Goal: Information Seeking & Learning: Check status

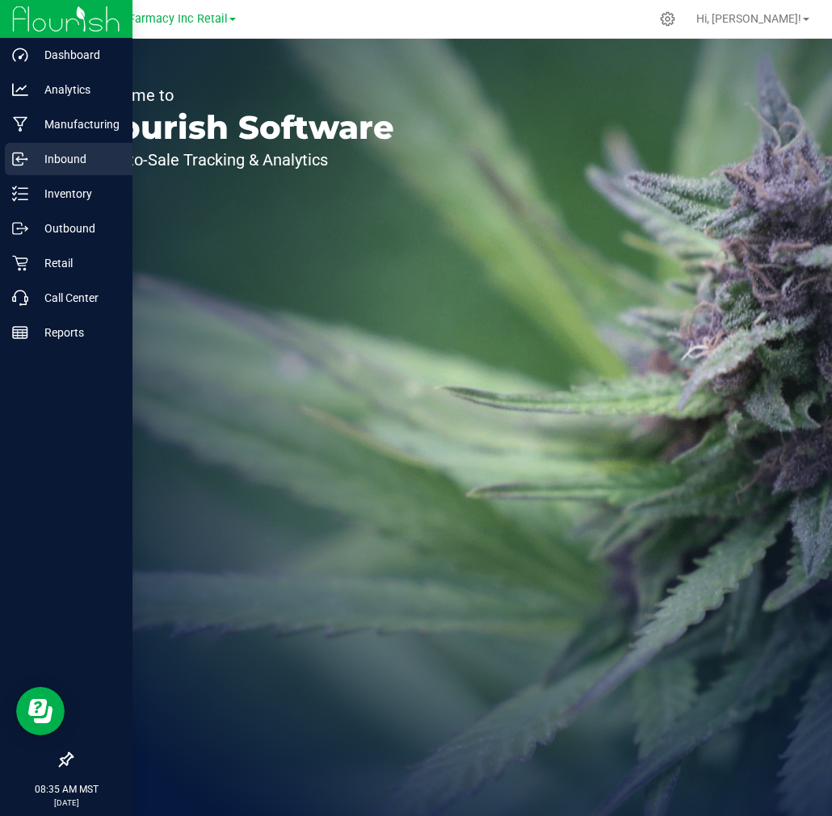
click at [24, 163] on icon at bounding box center [20, 159] width 16 height 16
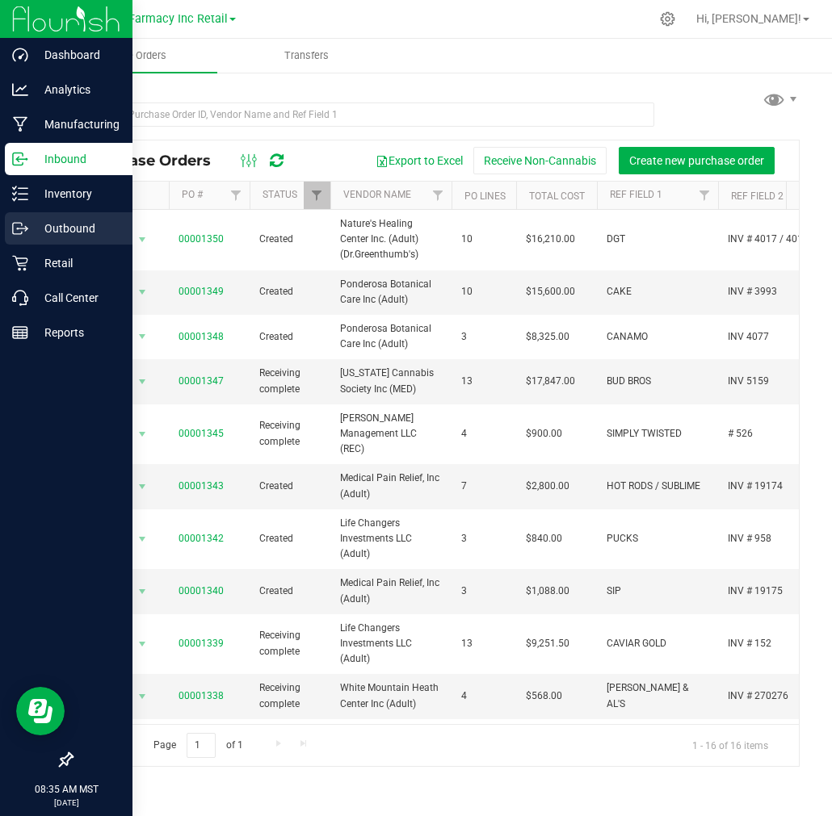
click at [11, 240] on div "Outbound" at bounding box center [69, 228] width 128 height 32
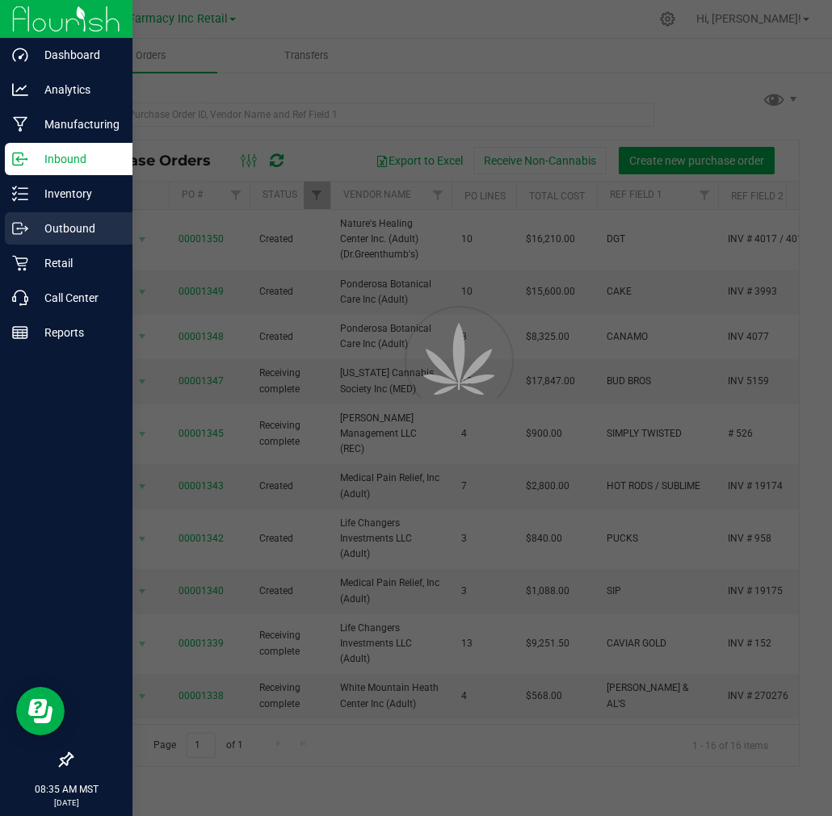
click at [36, 232] on p "Outbound" at bounding box center [76, 228] width 97 height 19
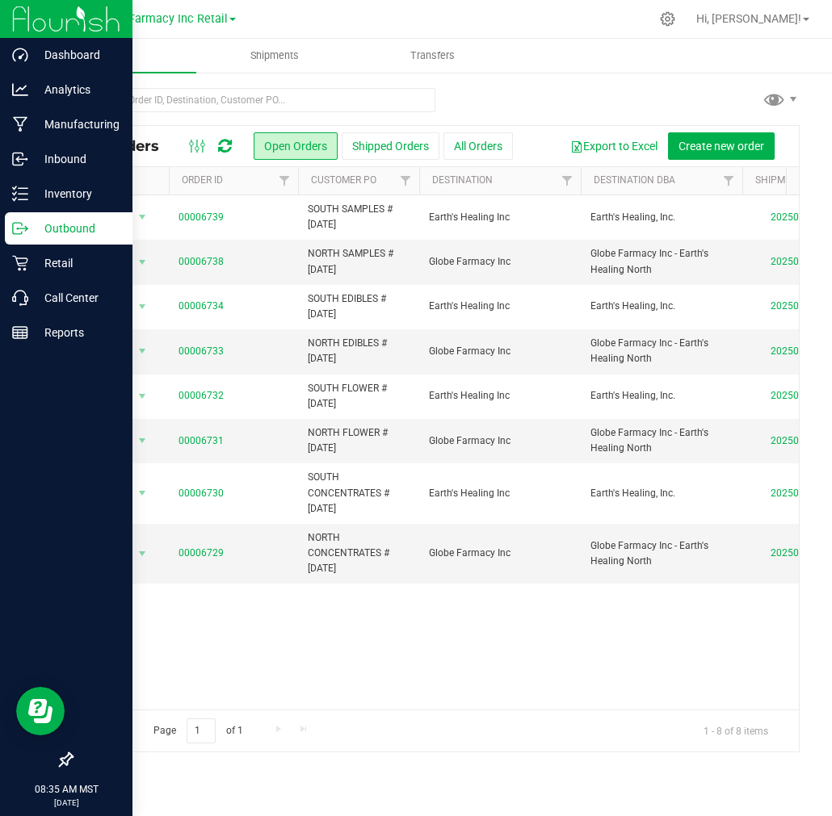
click at [47, 224] on p "Outbound" at bounding box center [76, 228] width 97 height 19
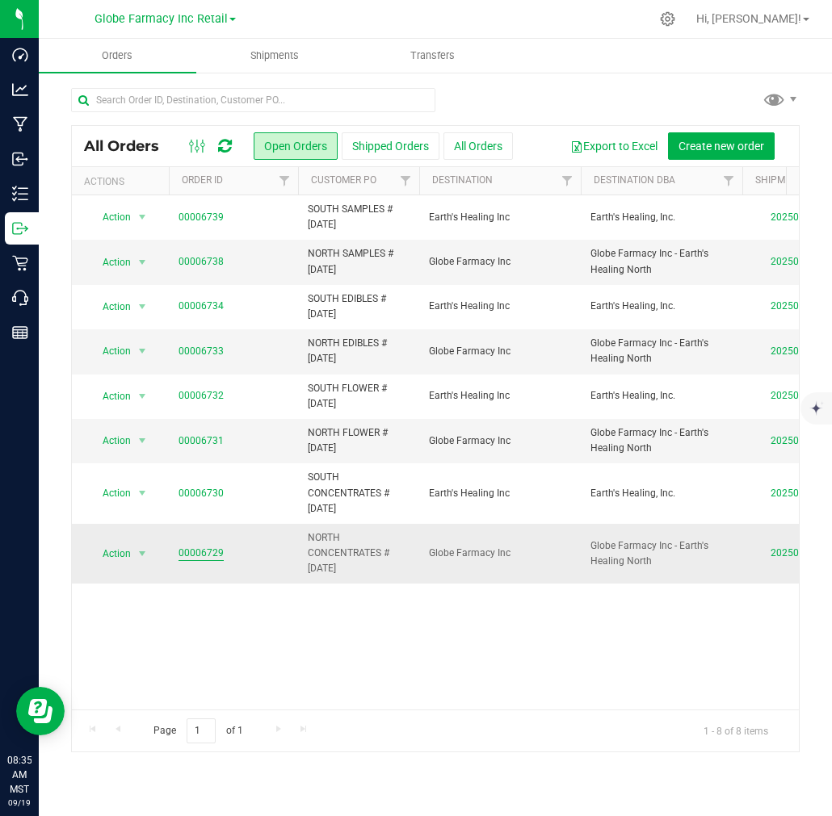
click at [202, 553] on link "00006729" at bounding box center [200, 553] width 45 height 15
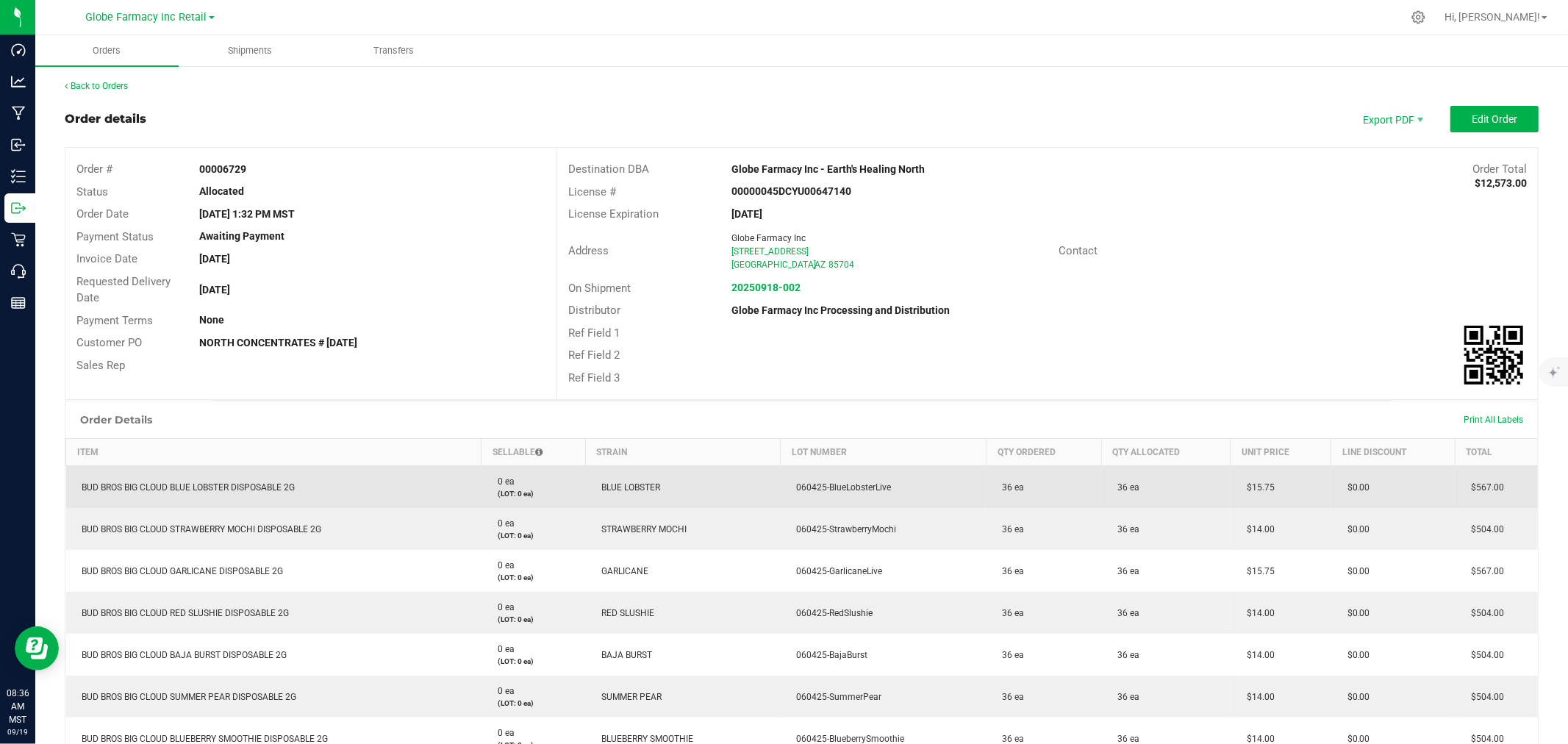
click at [216, 484] on span "BUD BROS BIG CLOUD BLUE LOBSTER DISPOSABLE 2G" at bounding box center [185, 487] width 220 height 10
copy span "BUD BROS BIG CLOUD BLUE LOBSTER DISPOSABLE 2G"
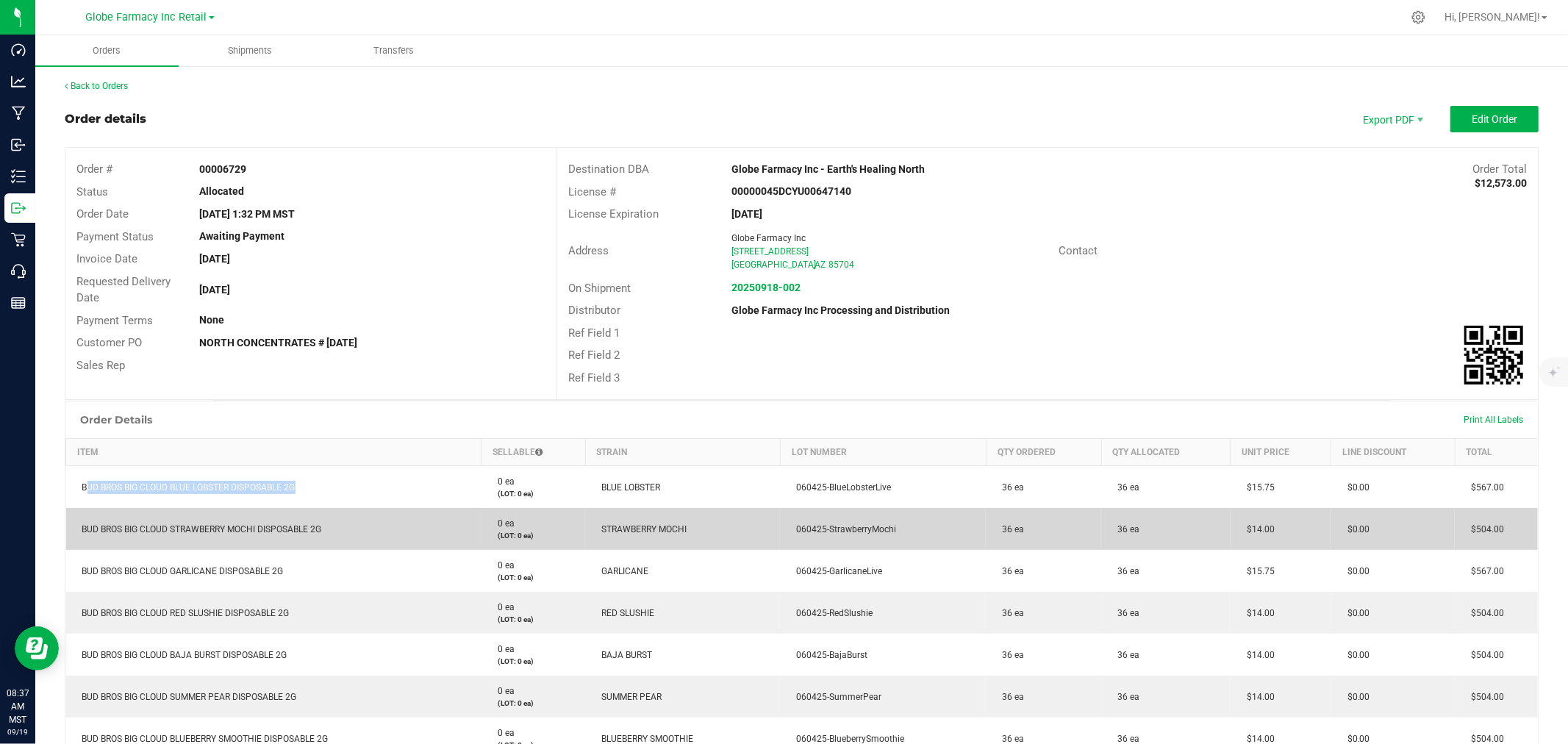
click at [159, 509] on td "BUD BROS BIG CLOUD STRAWBERRY MOCHI DISPOSABLE 2G" at bounding box center [274, 529] width 415 height 42
click at [175, 525] on span "BUD BROS BIG CLOUD STRAWBERRY MOCHI DISPOSABLE 2G" at bounding box center [197, 529] width 247 height 10
copy span "BUD BROS BIG CLOUD STRAWBERRY MOCHI DISPOSABLE 2G"
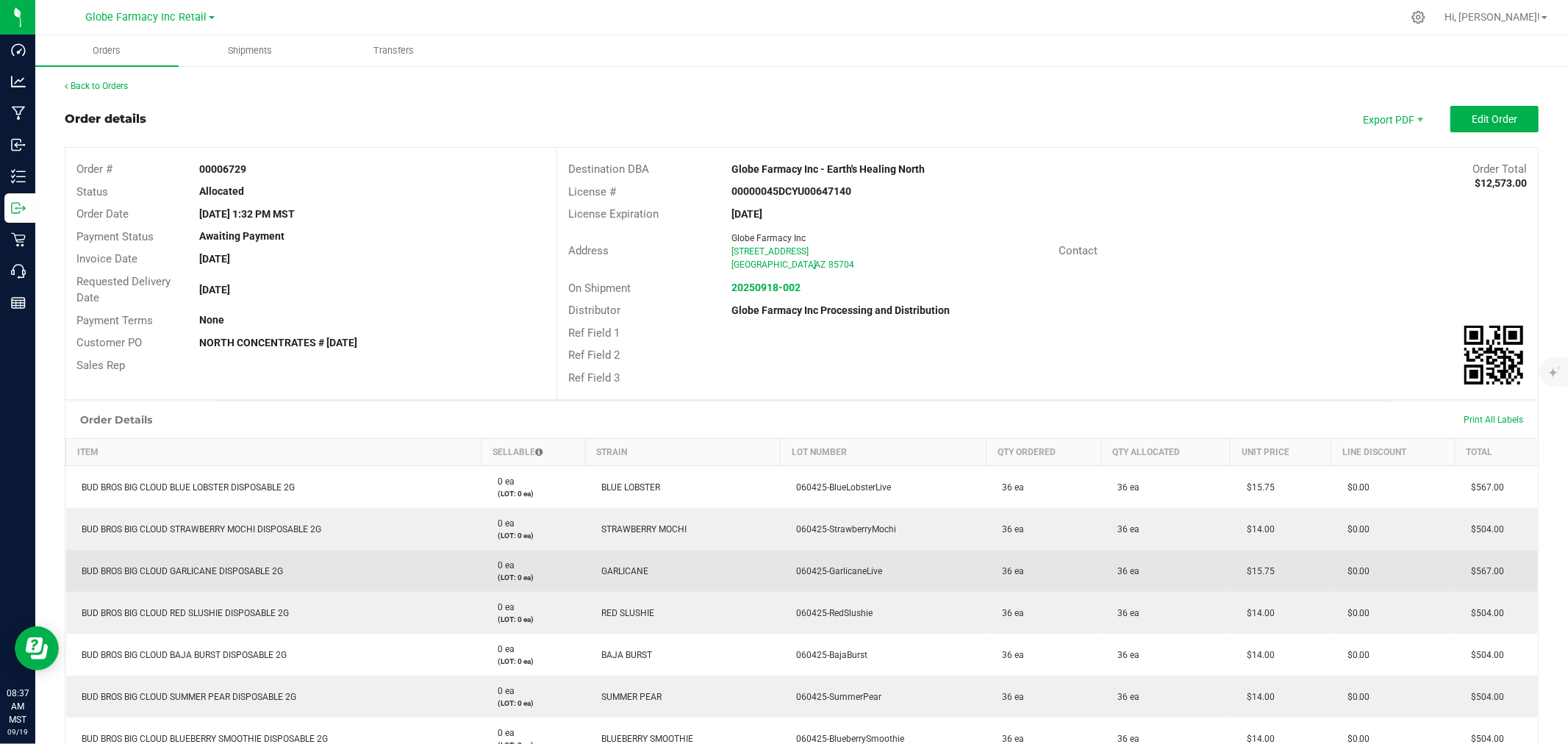
click at [228, 561] on td "BUD BROS BIG CLOUD GARLICANE DISPOSABLE 2G" at bounding box center [274, 571] width 415 height 42
copy span "BUD BROS BIG CLOUD GARLICANE DISPOSABLE 2G"
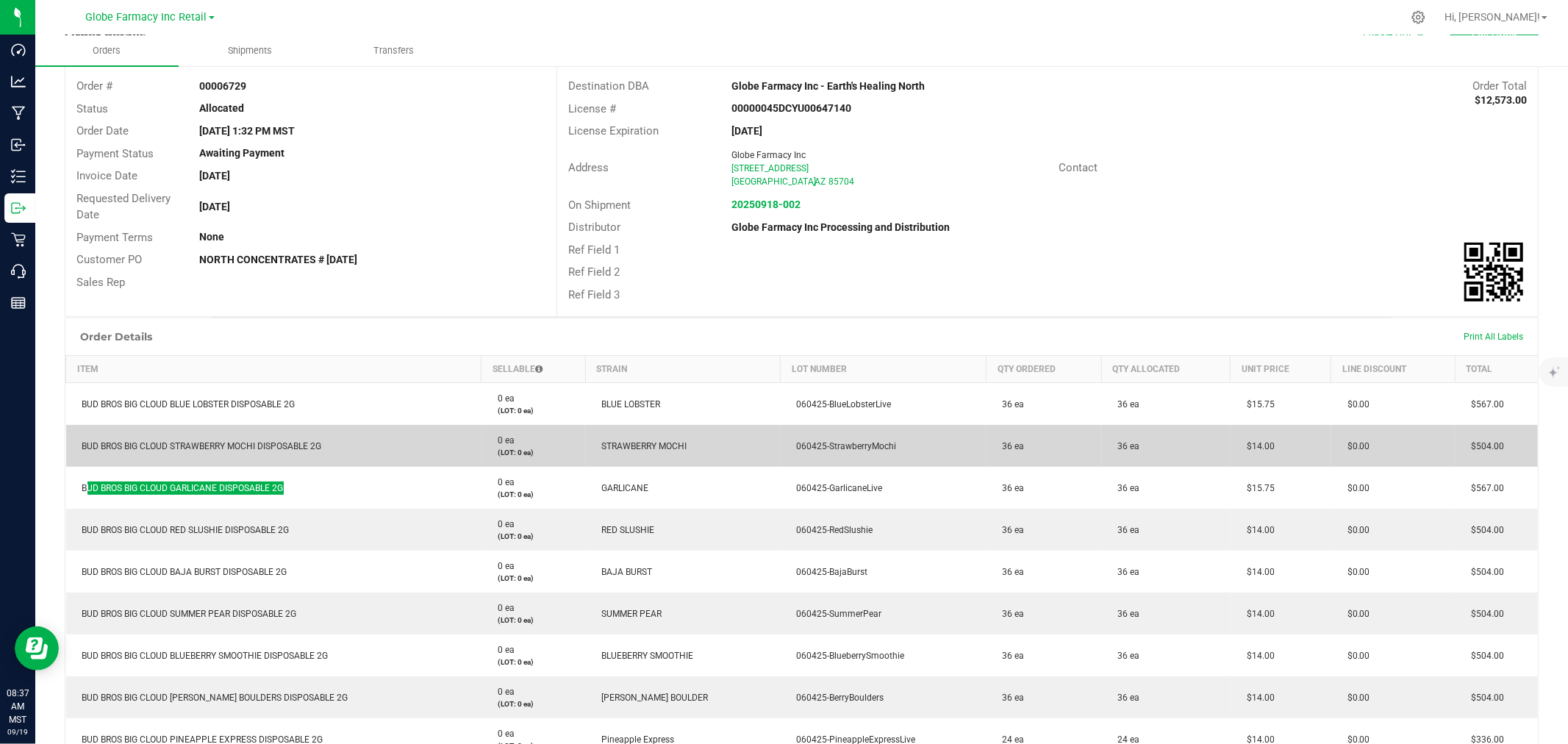
scroll to position [163, 0]
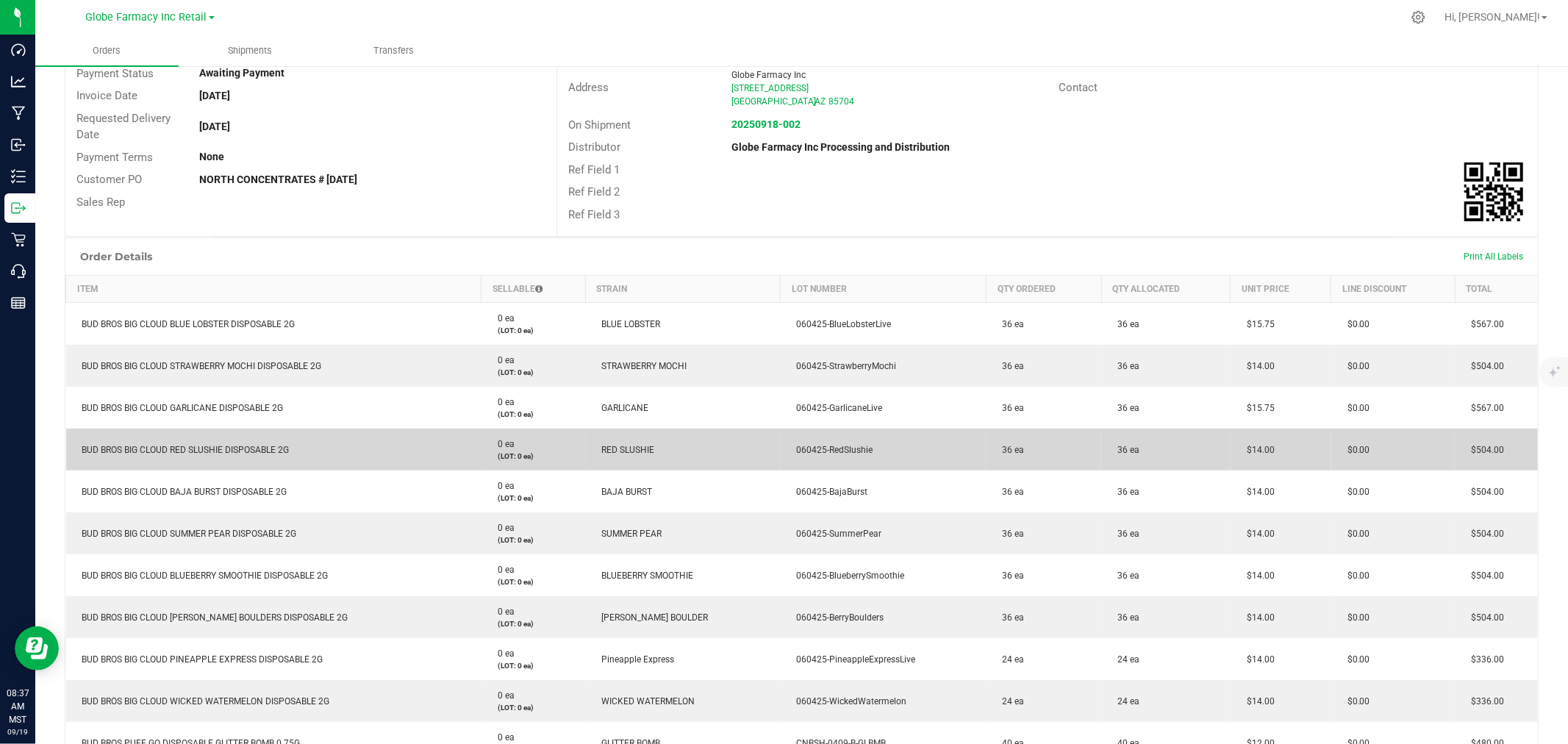
click at [169, 453] on span "BUD BROS BIG CLOUD RED SLUSHIE DISPOSABLE 2G" at bounding box center [182, 450] width 215 height 10
copy span "BUD BROS BIG CLOUD RED SLUSHIE DISPOSABLE 2G"
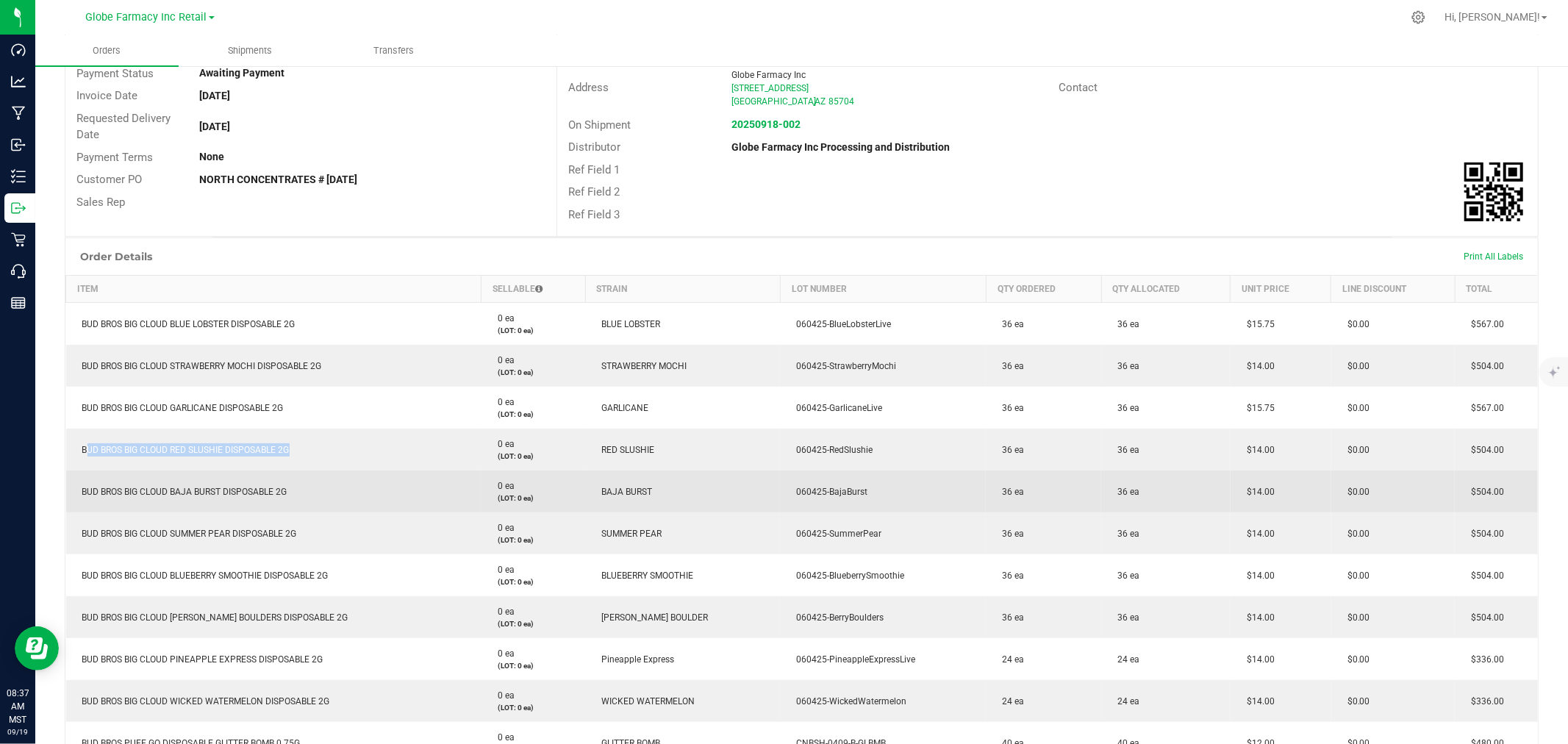
click at [167, 487] on span "BUD BROS BIG CLOUD BAJA BURST DISPOSABLE 2G" at bounding box center [180, 492] width 212 height 10
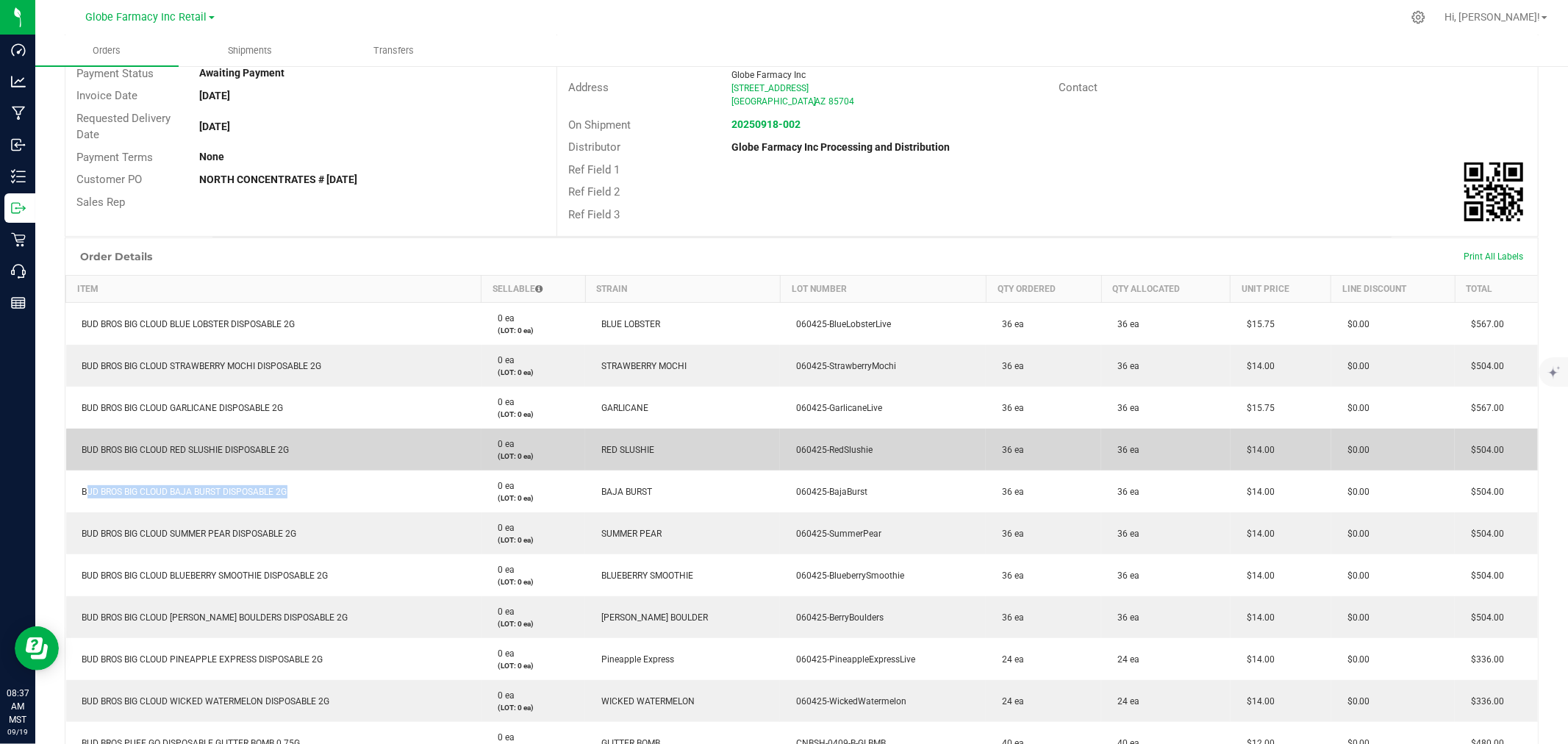
copy span "BUD BROS BIG CLOUD BAJA BURST DISPOSABLE 2G"
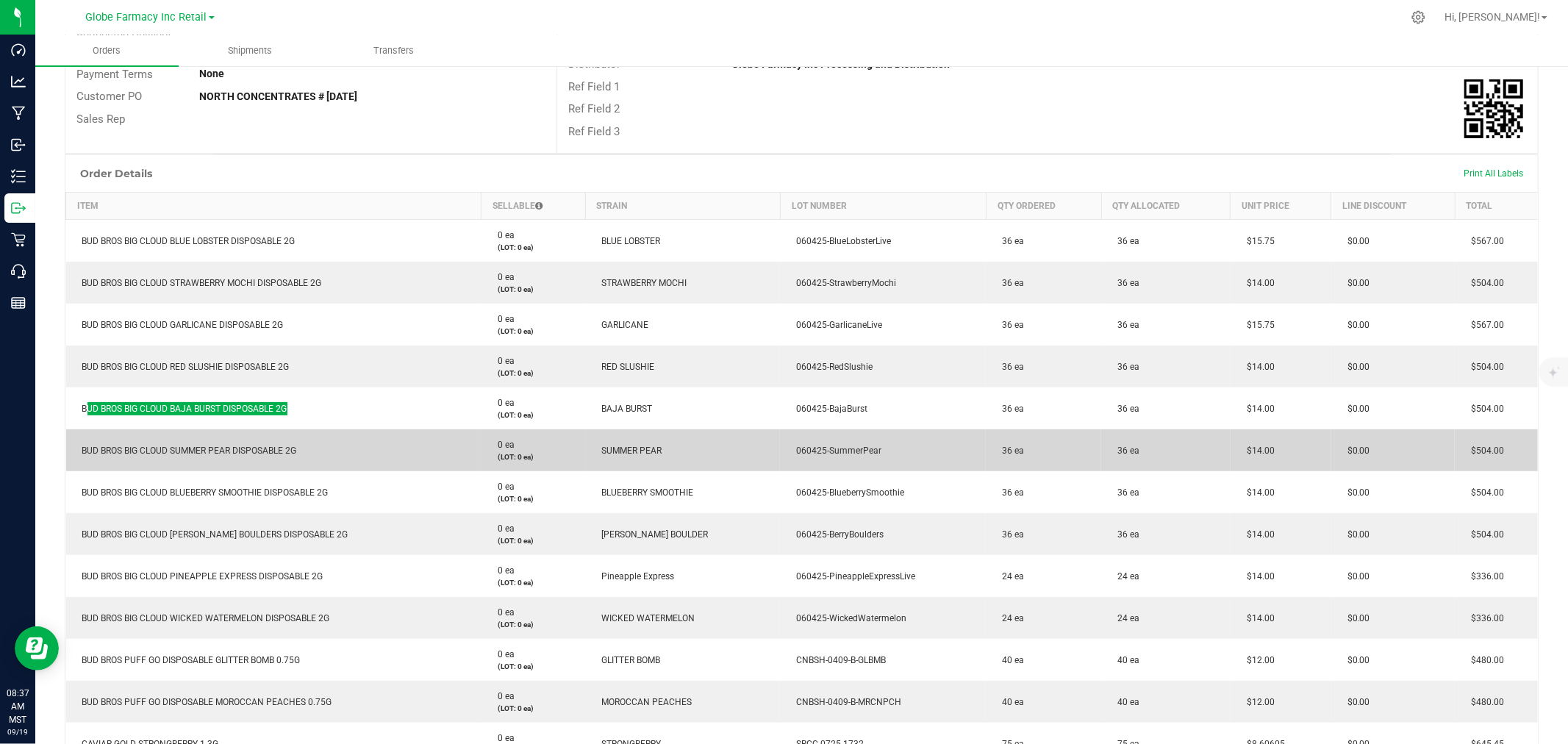
scroll to position [327, 0]
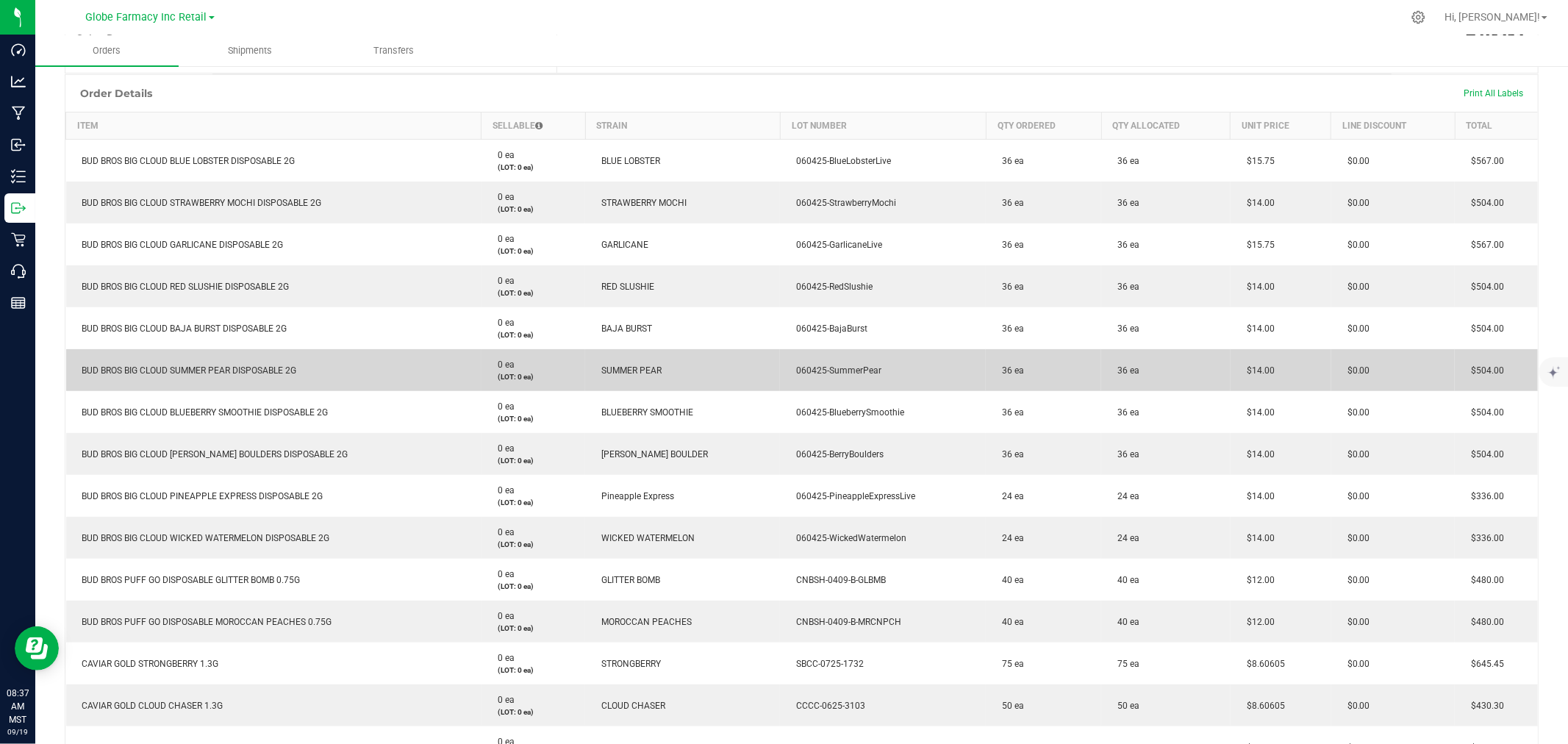
click at [126, 365] on span "BUD BROS BIG CLOUD SUMMER PEAR DISPOSABLE 2G" at bounding box center [186, 370] width 222 height 10
click at [124, 362] on td "BUD BROS BIG CLOUD SUMMER PEAR DISPOSABLE 2G" at bounding box center [274, 371] width 415 height 42
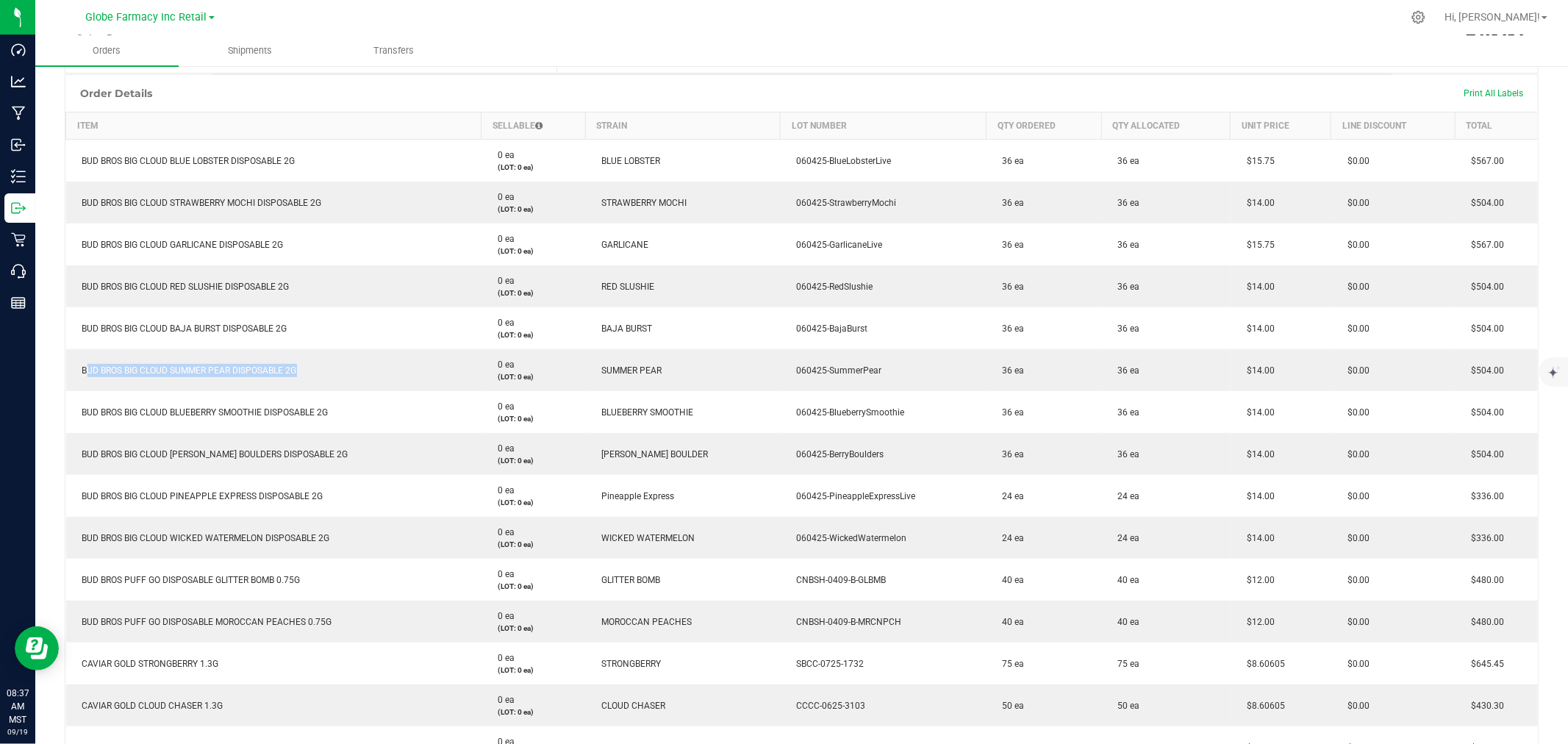
copy span "BUD BROS BIG CLOUD SUMMER PEAR DISPOSABLE 2G"
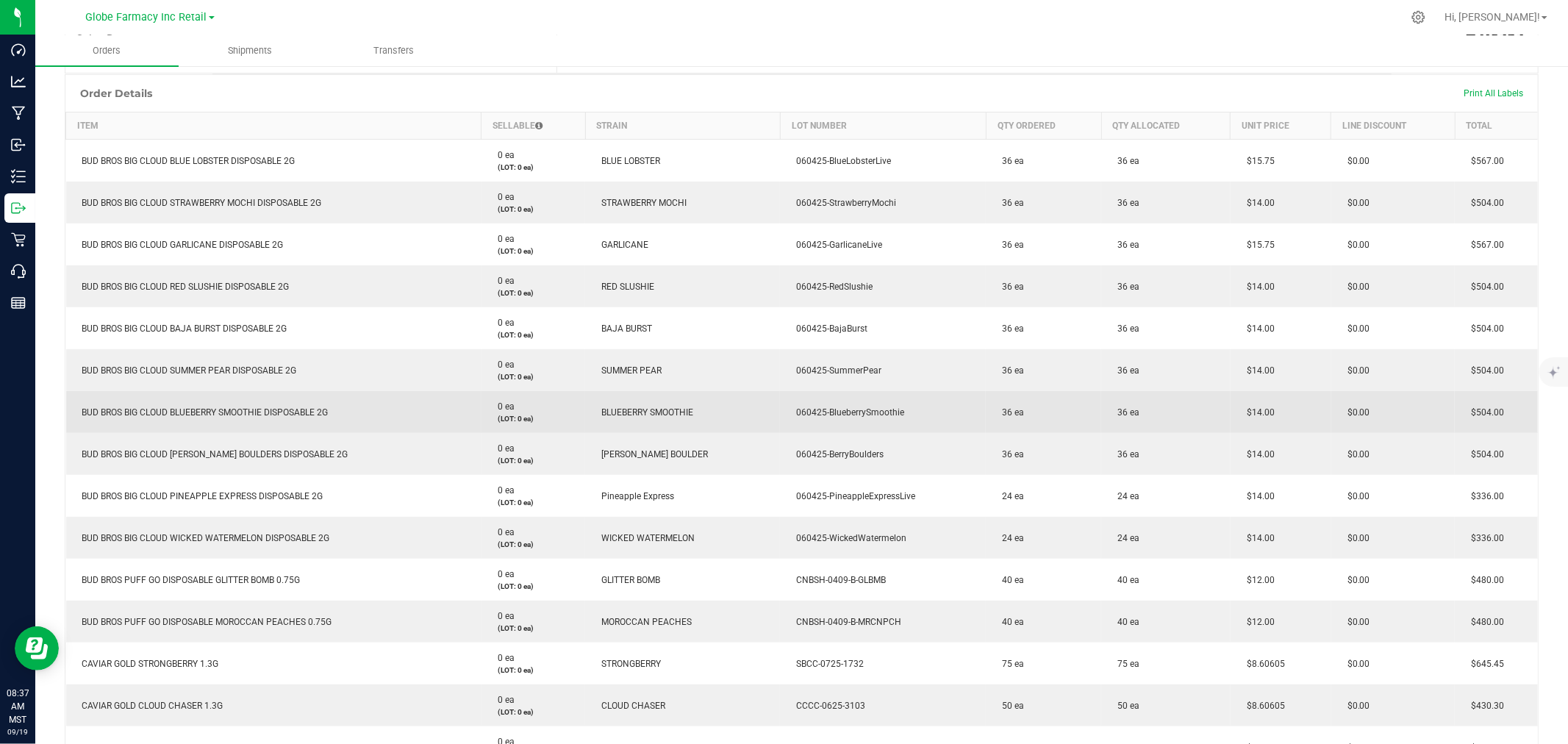
click at [247, 411] on span "BUD BROS BIG CLOUD BLUEBERRY SMOOTHIE DISPOSABLE 2G" at bounding box center [201, 412] width 254 height 10
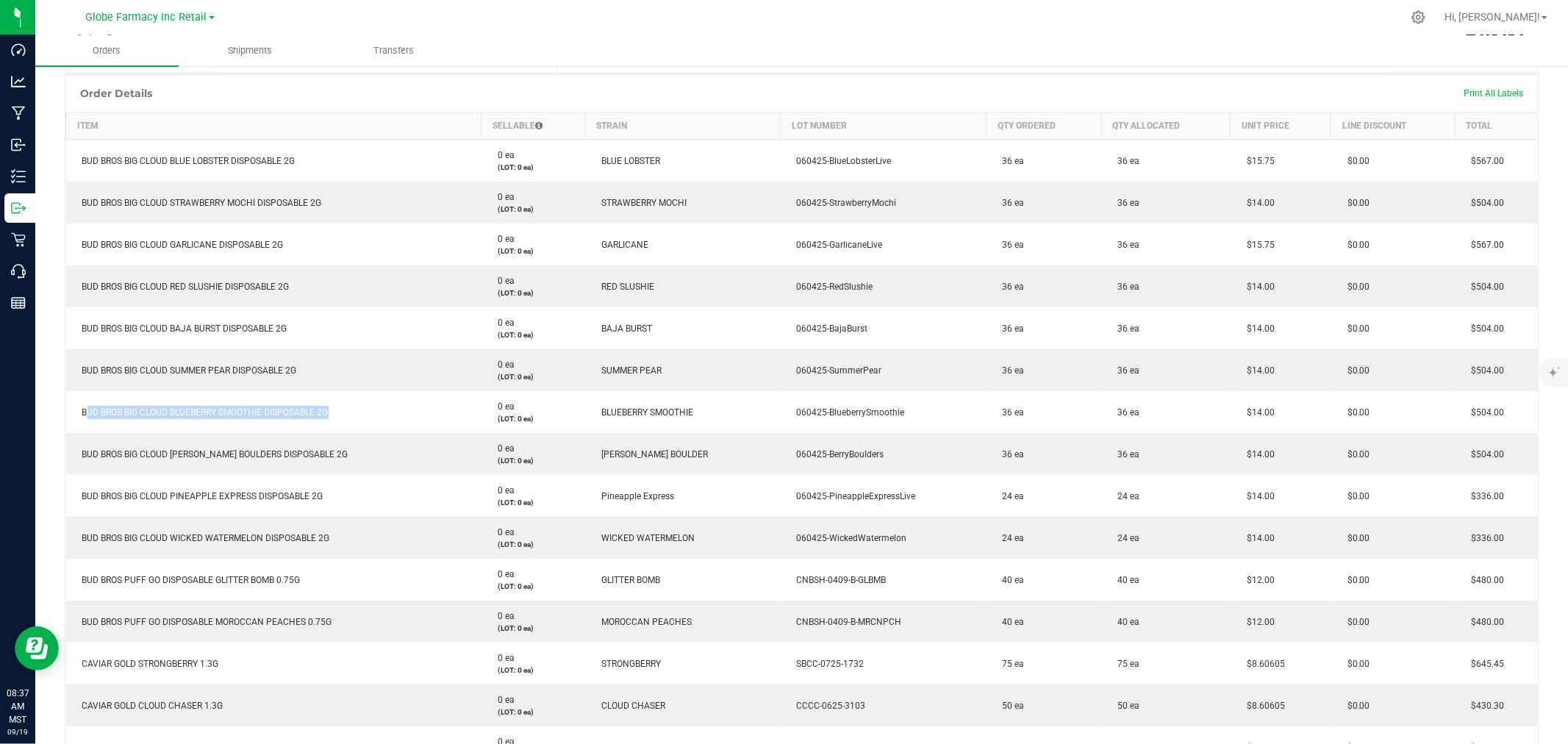
copy span "BUD BROS BIG CLOUD BLUEBERRY SMOOTHIE DISPOSABLE 2G"
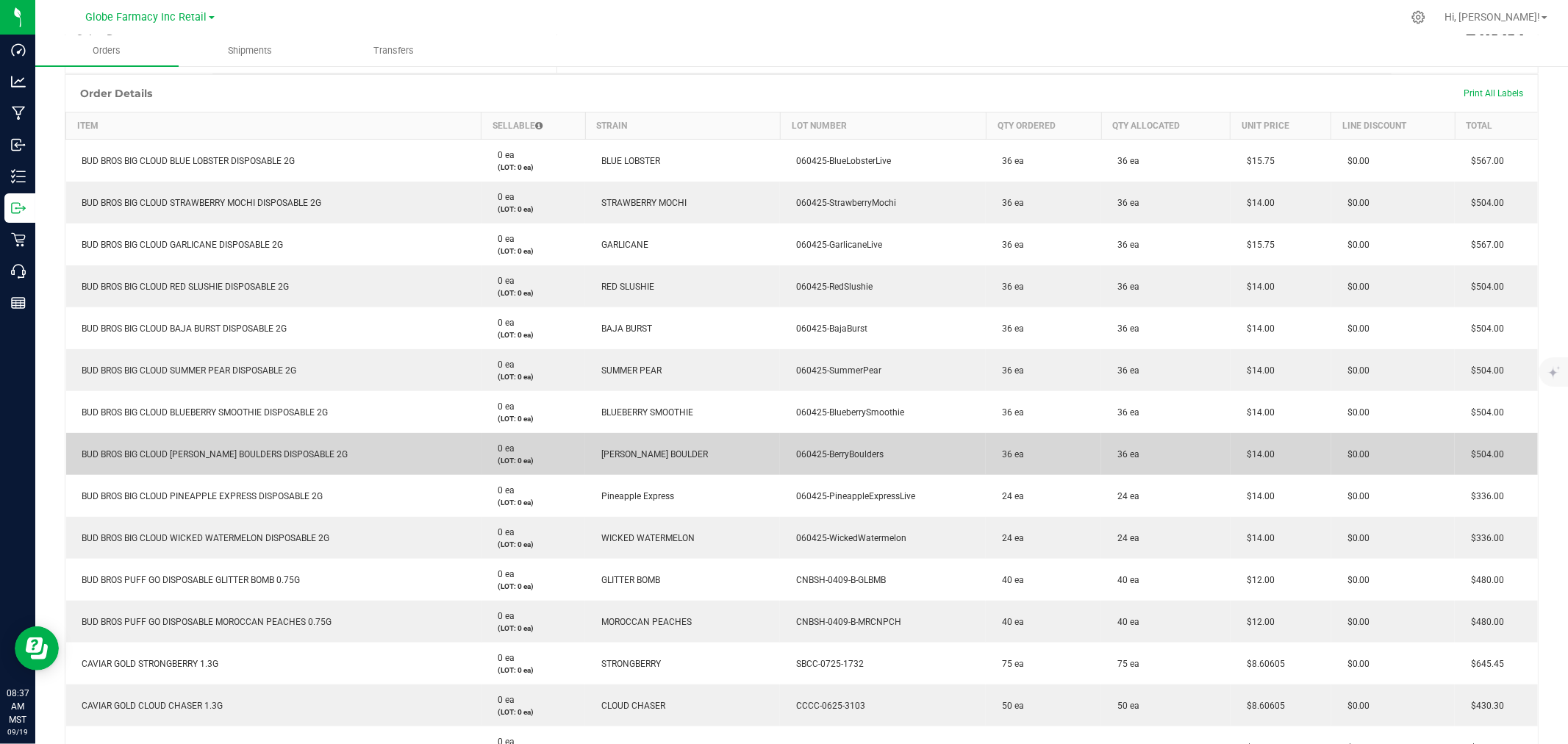
click at [164, 457] on span "BUD BROS BIG CLOUD [PERSON_NAME] BOULDERS DISPOSABLE 2G" at bounding box center [211, 454] width 273 height 10
copy span "BUD BROS BIG CLOUD [PERSON_NAME] BOULDERS DISPOSABLE 2G"
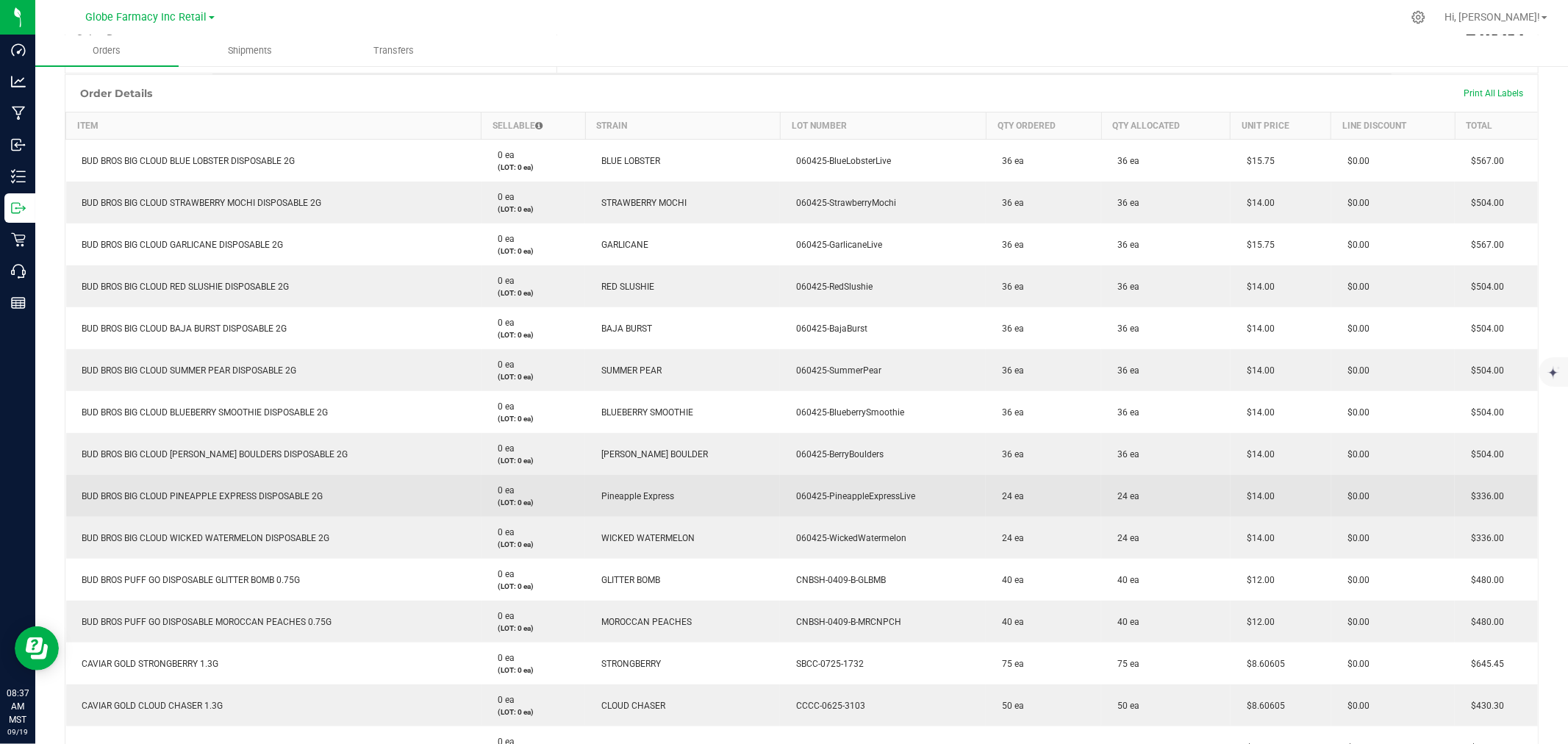
click at [218, 481] on td "BUD BROS BIG CLOUD PINEAPPLE EXPRESS DISPOSABLE 2G" at bounding box center [274, 496] width 415 height 42
click at [217, 500] on span "BUD BROS BIG CLOUD PINEAPPLE EXPRESS DISPOSABLE 2G" at bounding box center [198, 495] width 248 height 10
click at [217, 501] on td "BUD BROS BIG CLOUD PINEAPPLE EXPRESS DISPOSABLE 2G" at bounding box center [274, 496] width 415 height 42
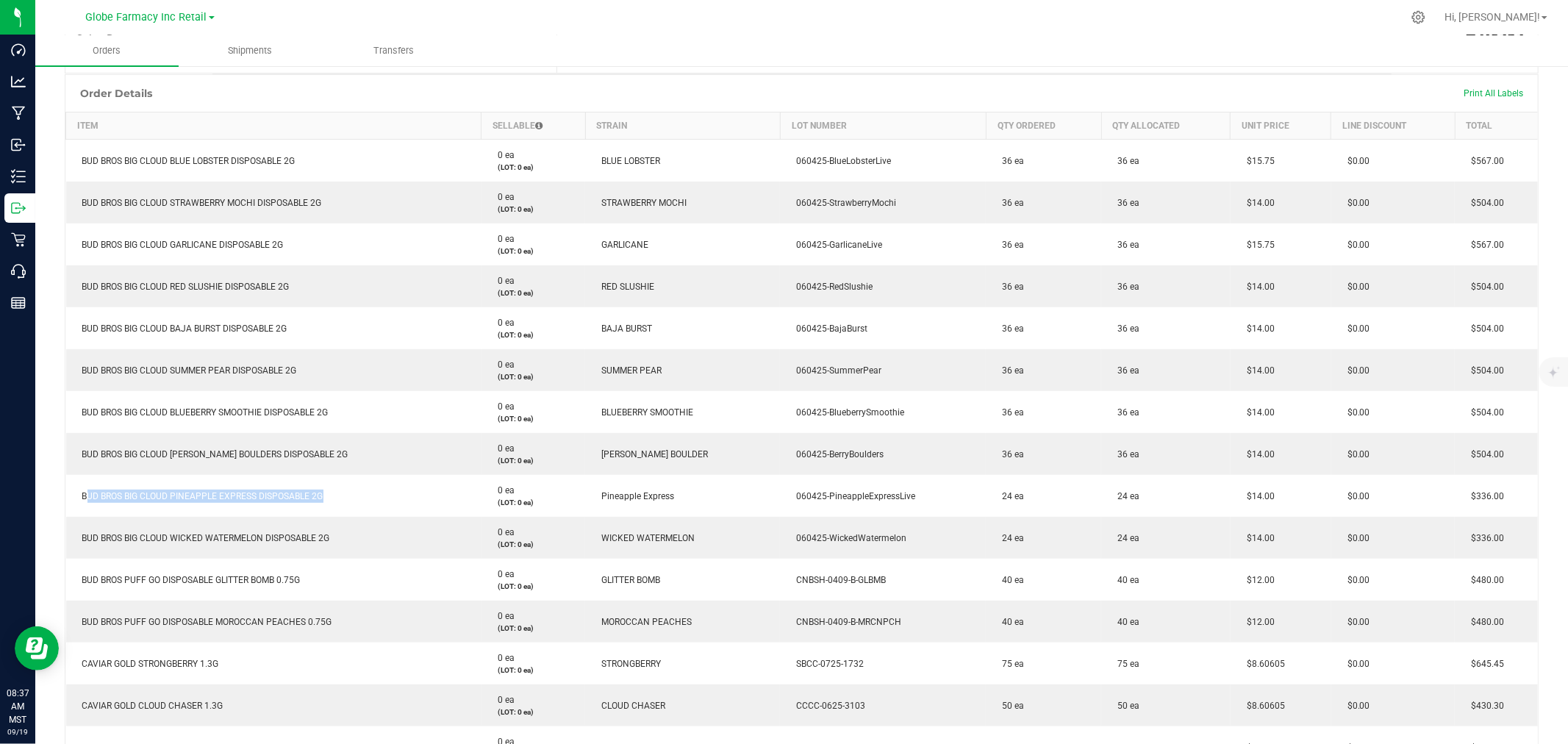
copy span "BUD BROS BIG CLOUD PINEAPPLE EXPRESS DISPOSABLE 2G"
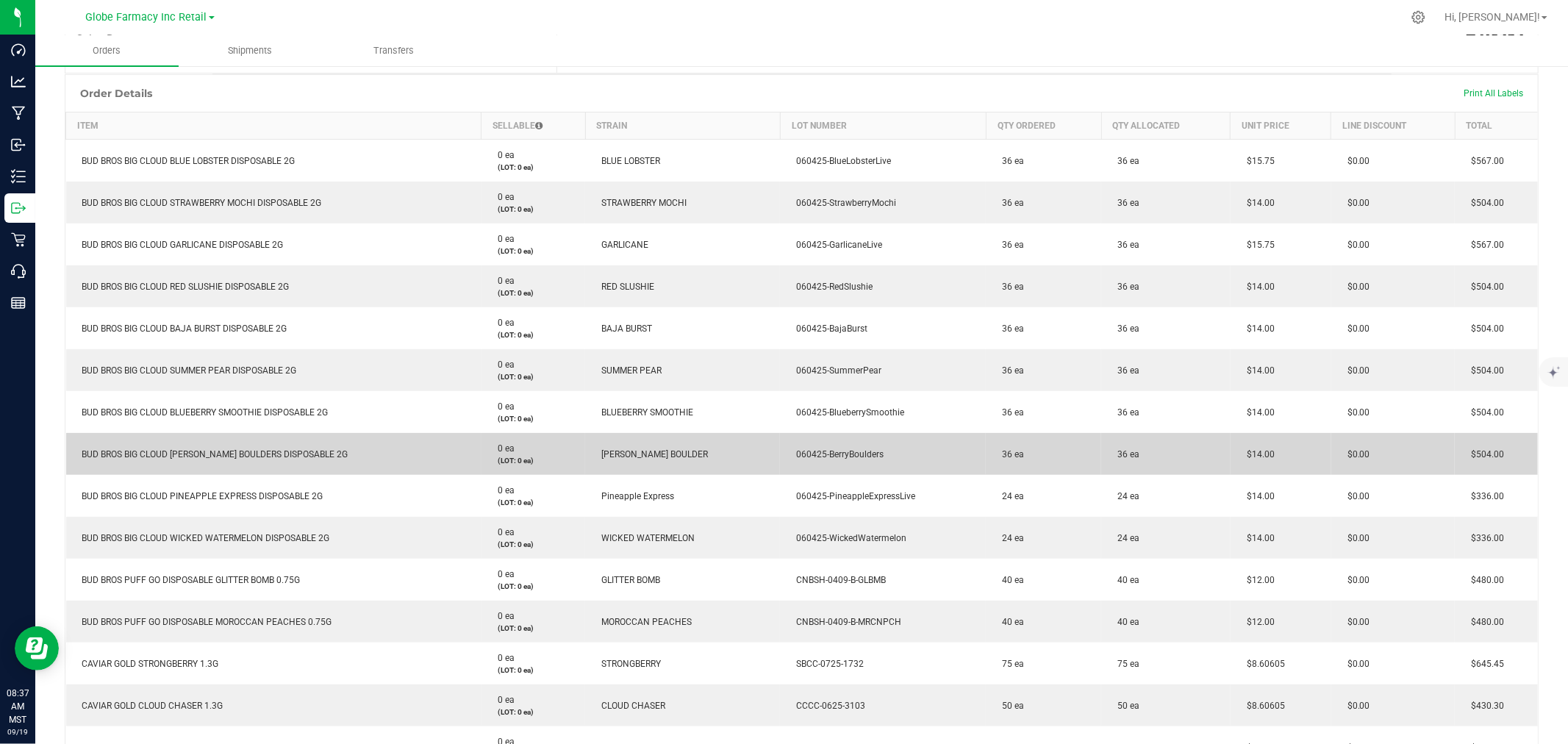
click at [247, 438] on td "BUD BROS BIG CLOUD [PERSON_NAME] BOULDERS DISPOSABLE 2G" at bounding box center [274, 454] width 415 height 42
click at [231, 447] on td "BUD BROS BIG CLOUD [PERSON_NAME] BOULDERS DISPOSABLE 2G" at bounding box center [274, 454] width 415 height 42
copy span "BUD BROS BIG CLOUD [PERSON_NAME] BOULDERS DISPOSABLE 2G"
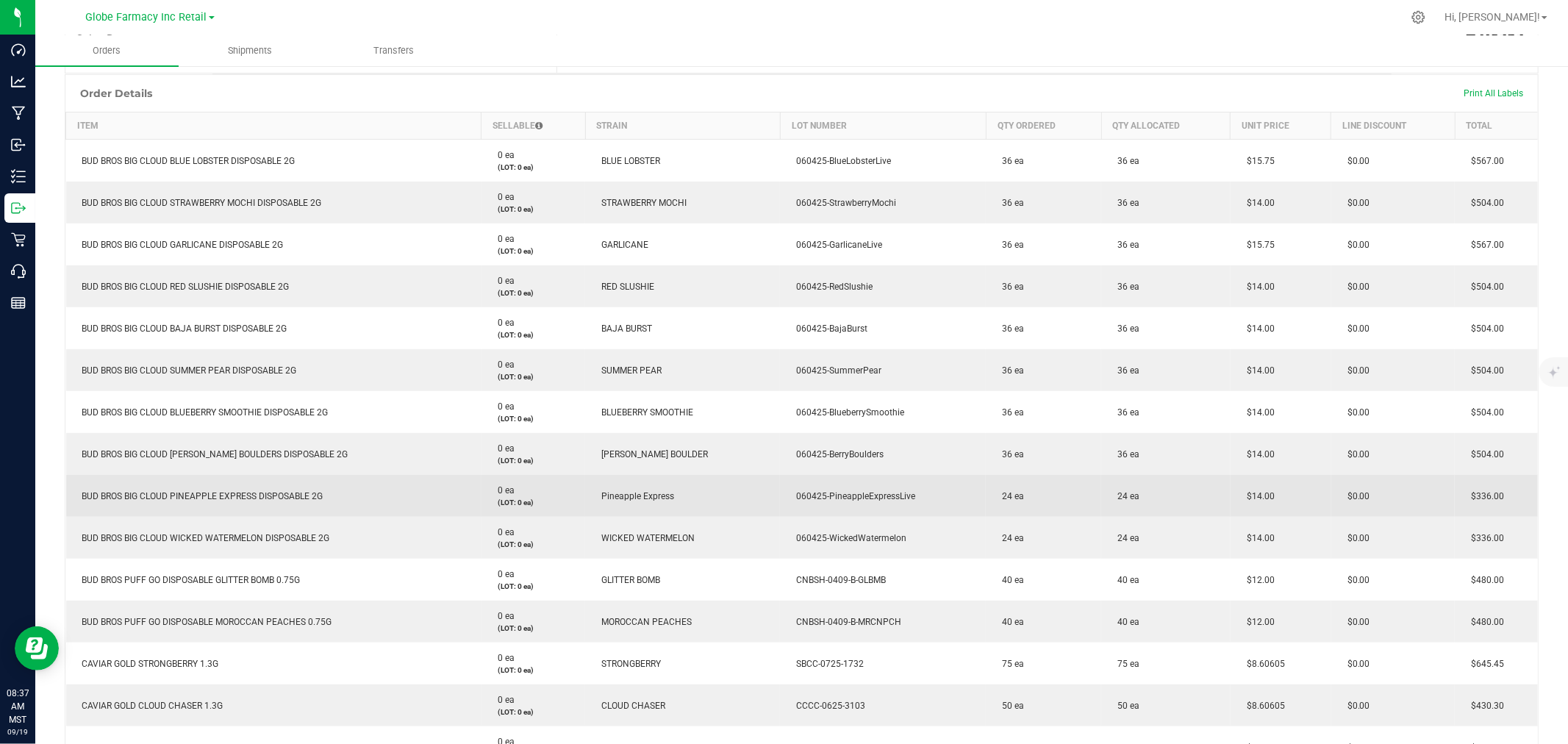
click at [203, 497] on span "BUD BROS BIG CLOUD PINEAPPLE EXPRESS DISPOSABLE 2G" at bounding box center [198, 495] width 248 height 10
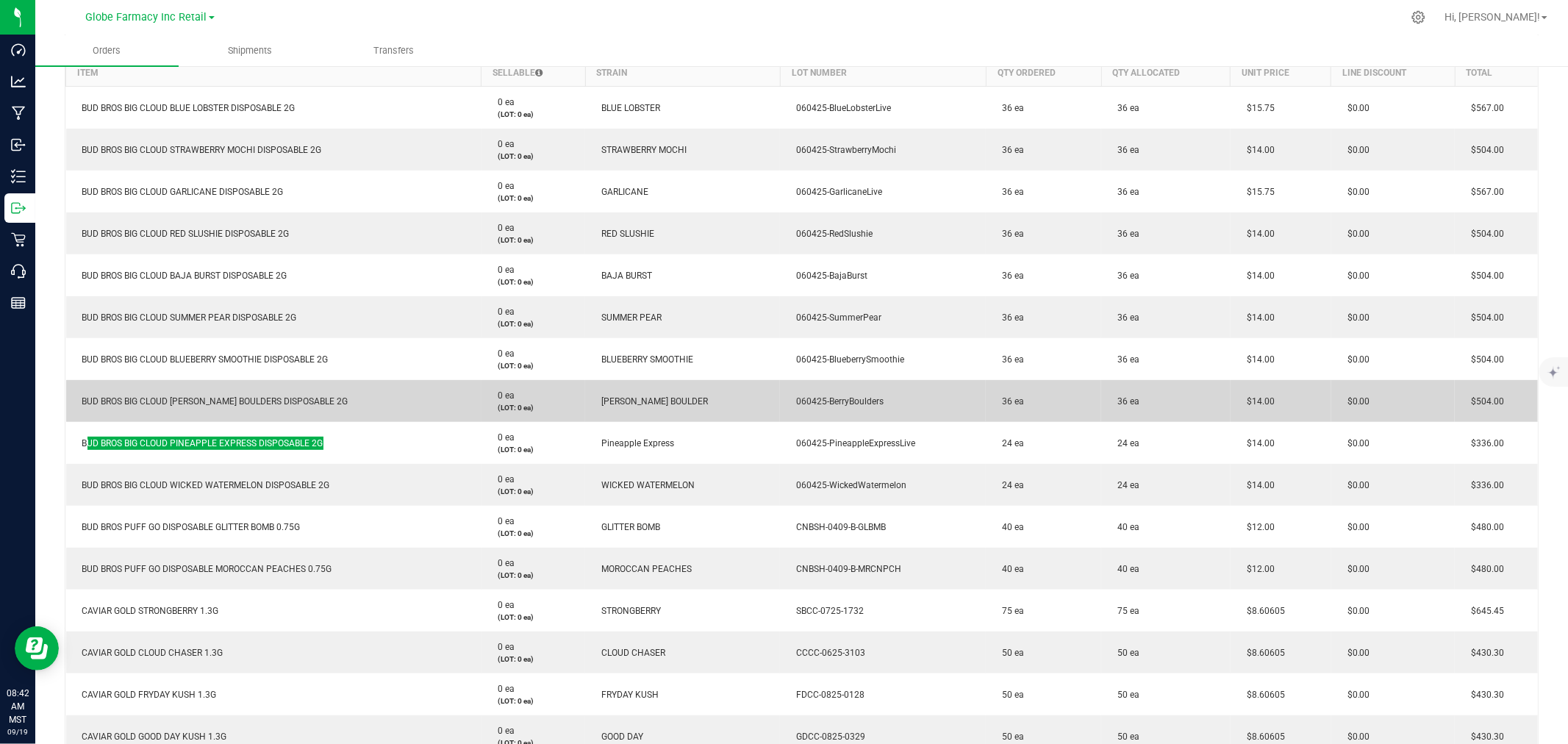
scroll to position [408, 0]
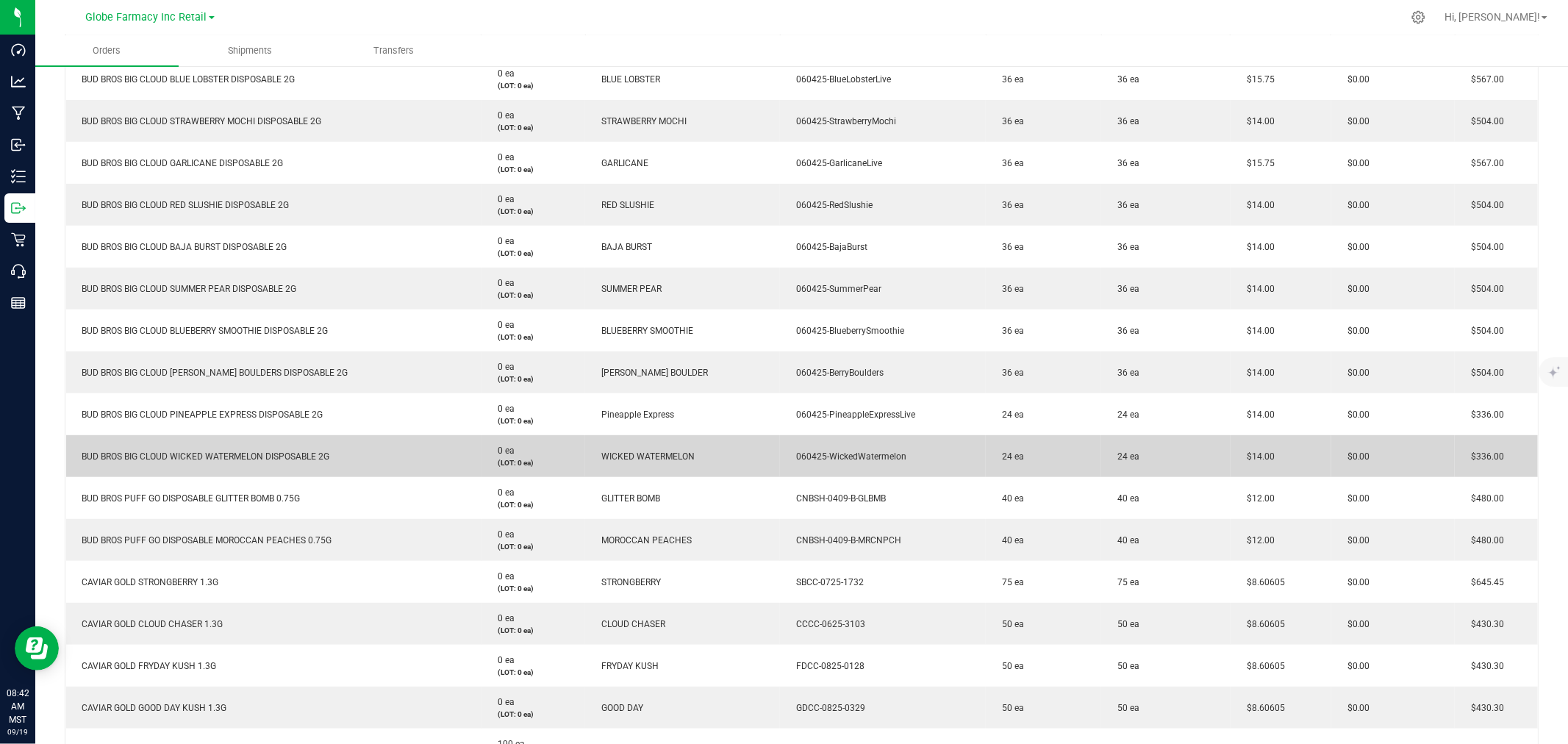
click at [276, 457] on span "BUD BROS BIG CLOUD WICKED WATERMELON DISPOSABLE 2G" at bounding box center [202, 456] width 255 height 10
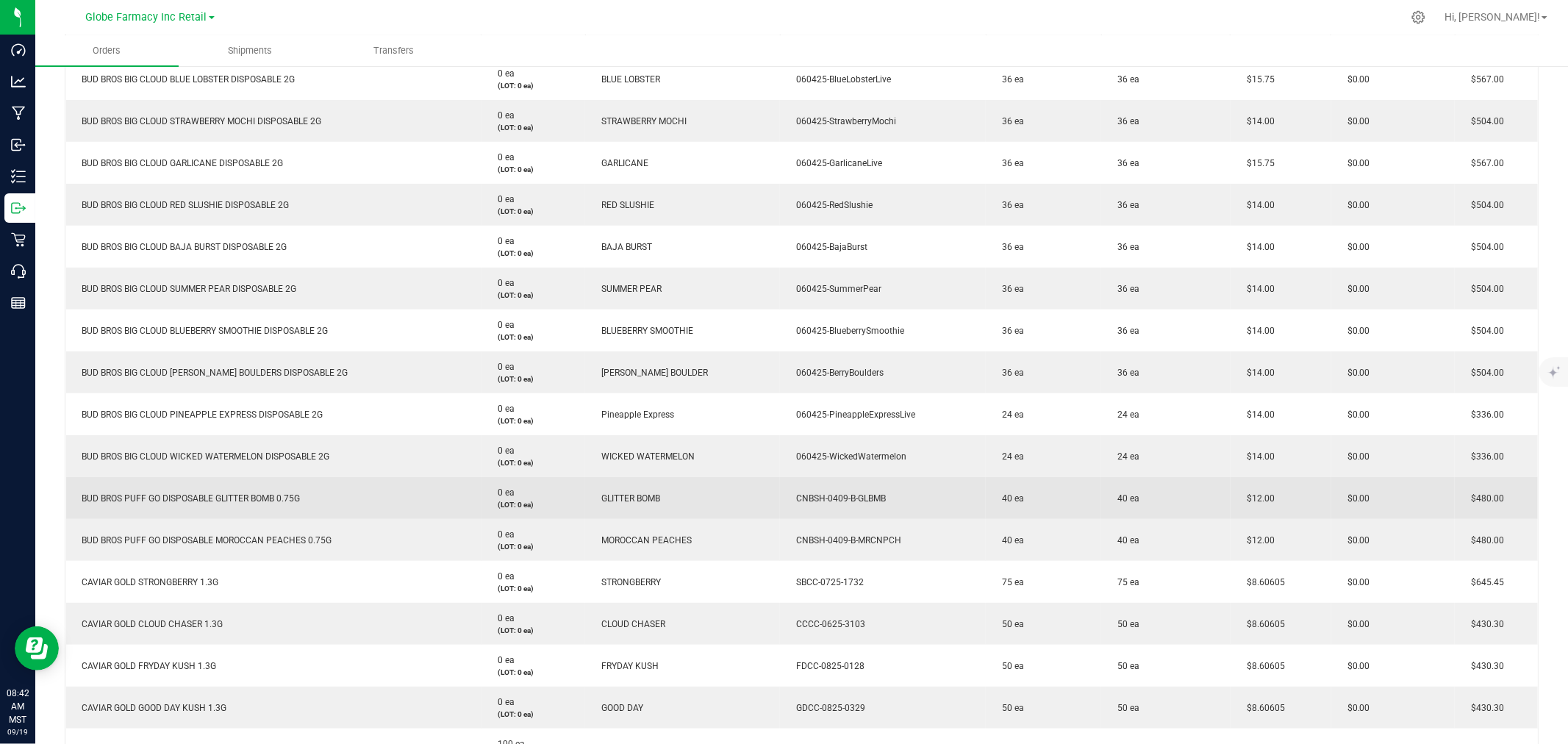
click at [250, 501] on span "BUD BROS PUFF GO DISPOSABLE GLITTER BOMB 0.75G" at bounding box center [187, 498] width 226 height 10
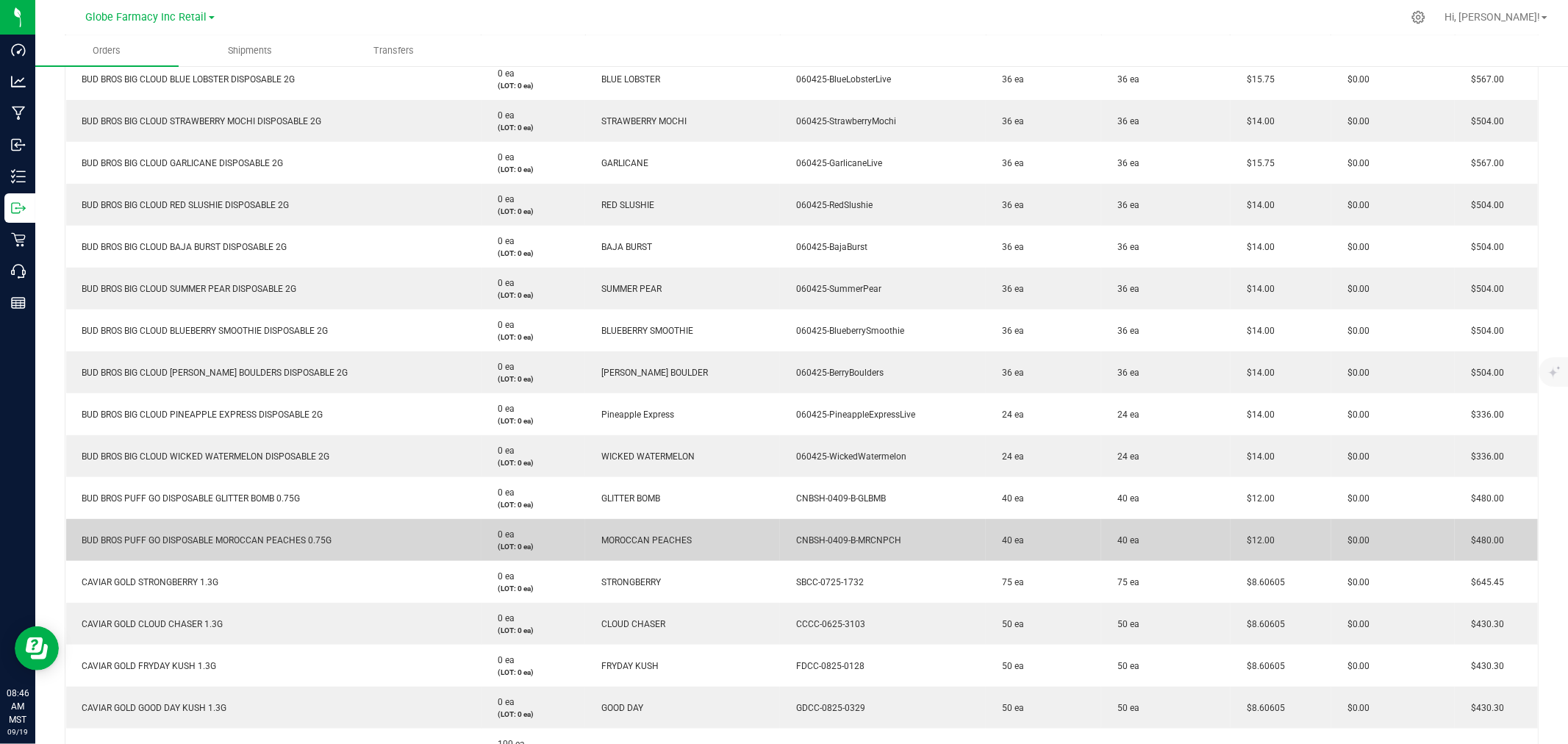
click at [172, 533] on td "BUD BROS PUFF GO DISPOSABLE MOROCCAN PEACHES 0.75G" at bounding box center [274, 540] width 415 height 42
click at [167, 535] on span "BUD BROS PUFF GO DISPOSABLE MOROCCAN PEACHES 0.75G" at bounding box center [203, 540] width 258 height 10
click at [167, 535] on span "BUD BROS PUFF GO DISPOSABLE MOROCCAN PEACHES 0.75G" at bounding box center [203, 540] width 258 height 10
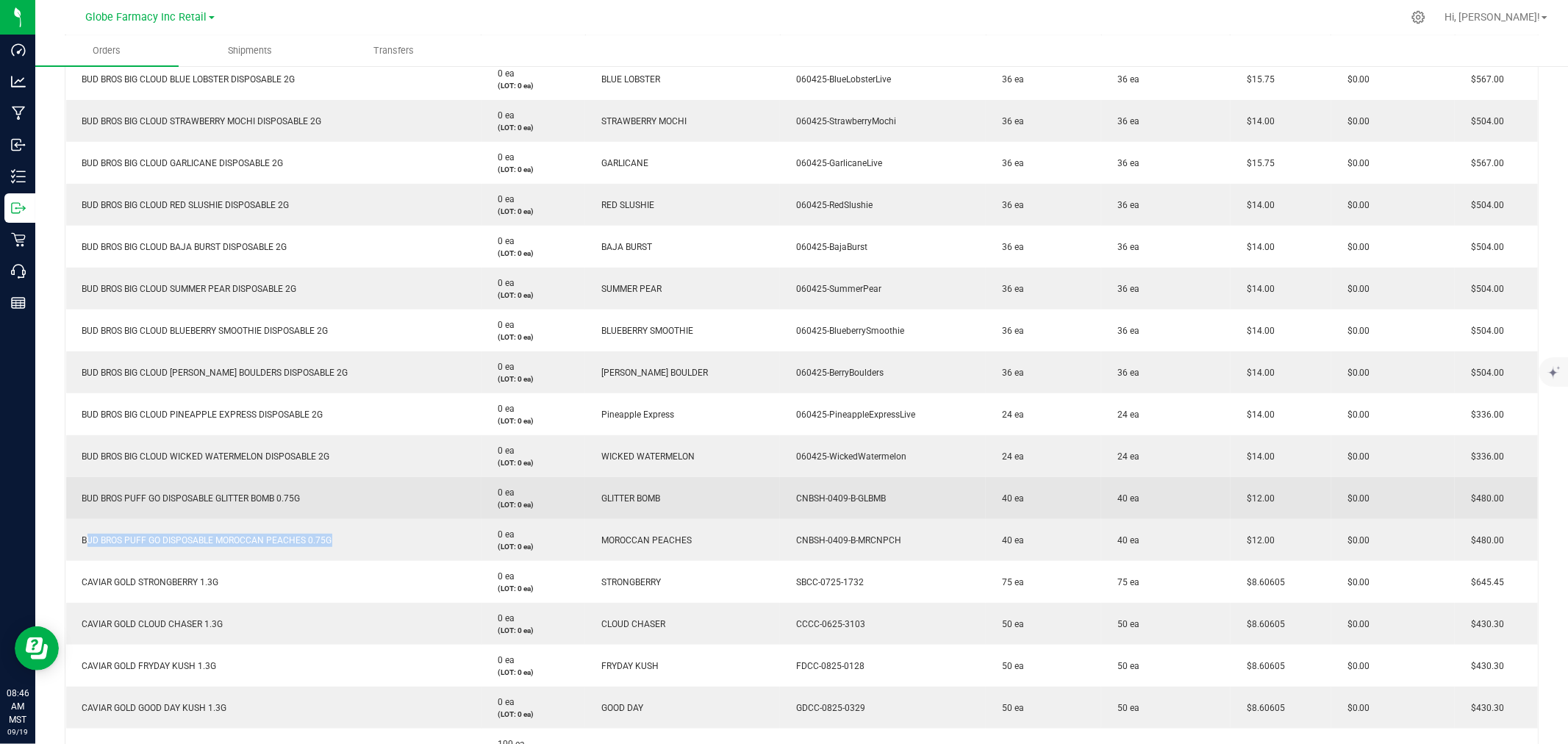
click at [237, 497] on span "BUD BROS PUFF GO DISPOSABLE GLITTER BOMB 0.75G" at bounding box center [187, 498] width 226 height 10
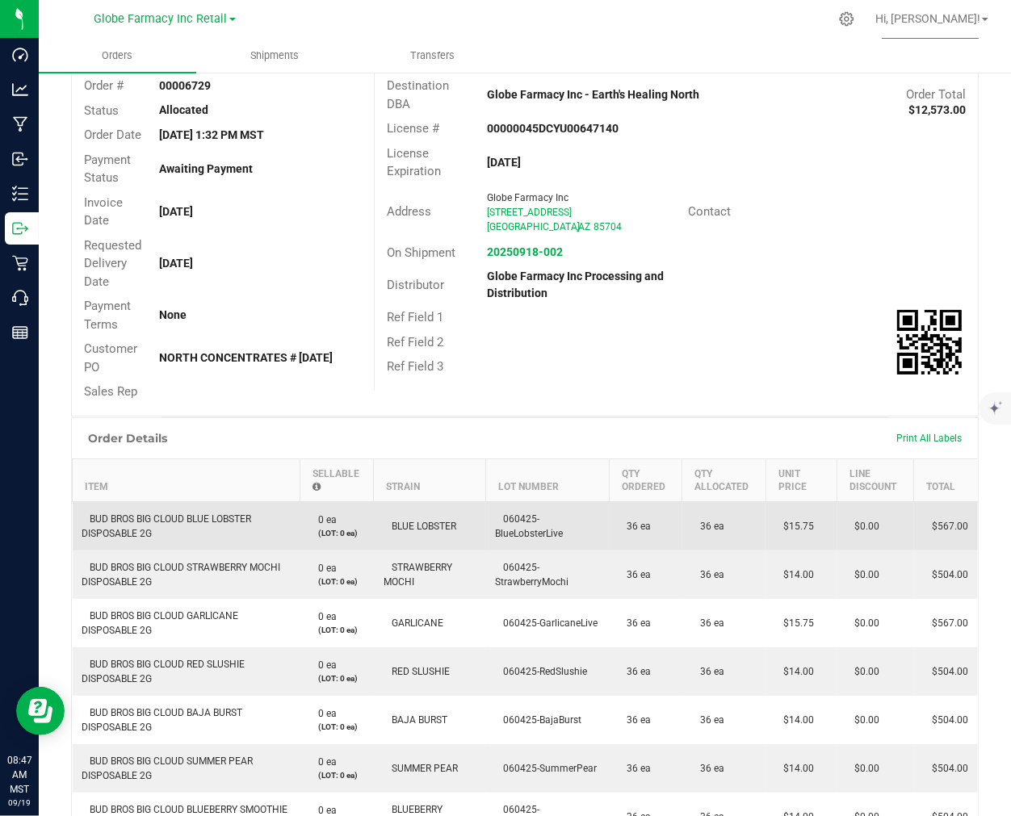
scroll to position [269, 0]
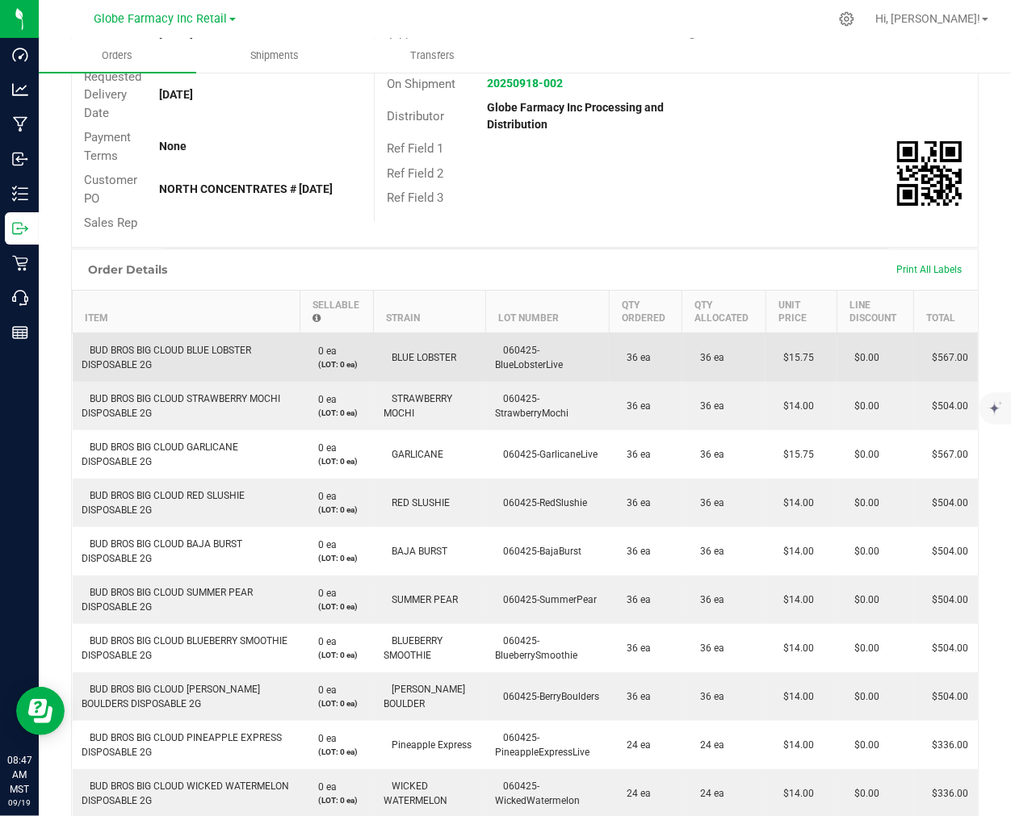
click at [523, 346] on span "060425-BlueLobsterLive" at bounding box center [529, 358] width 68 height 26
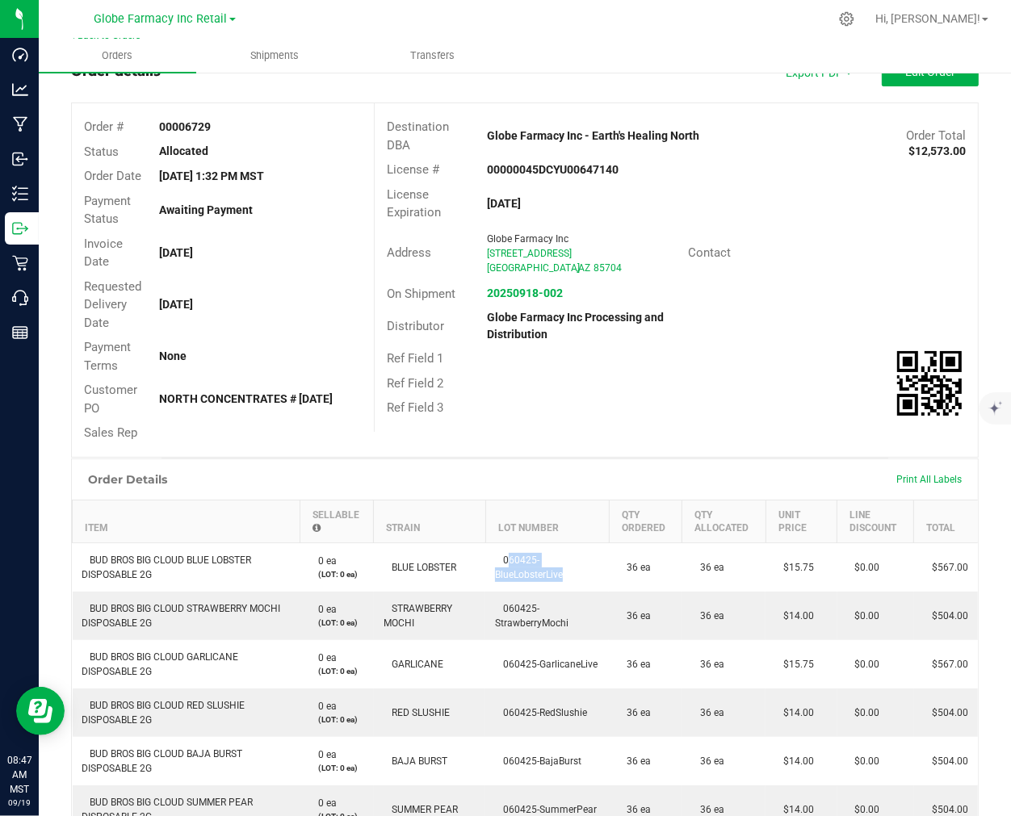
scroll to position [0, 0]
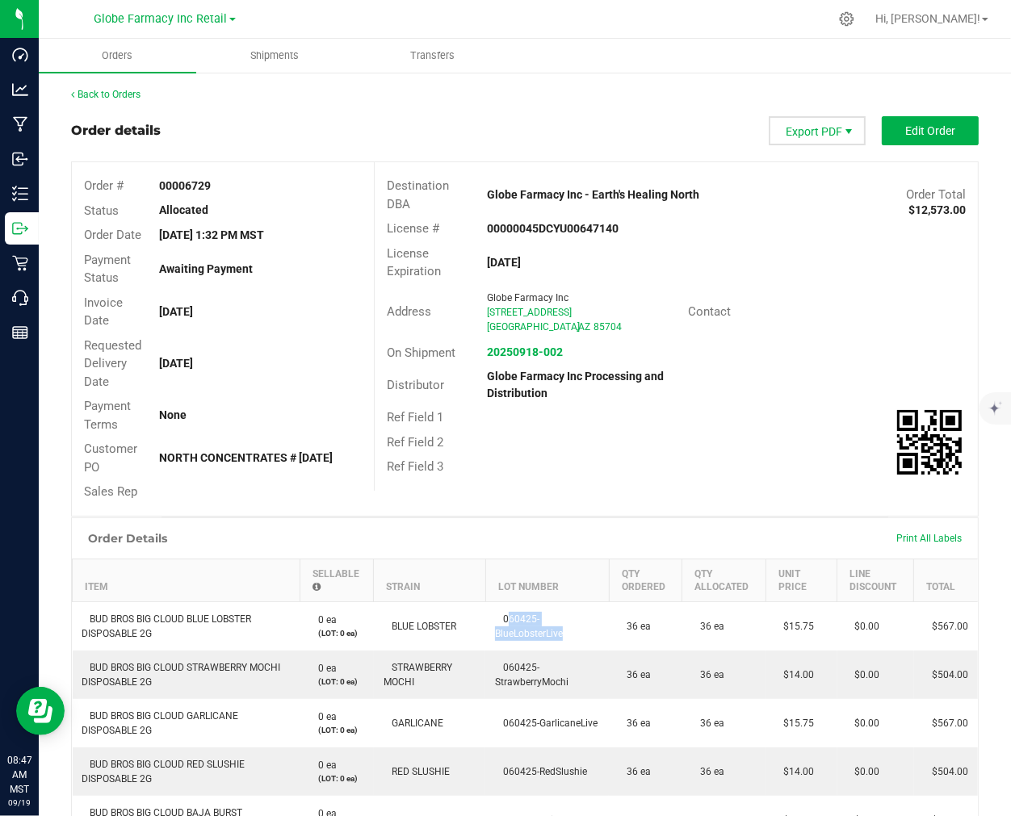
click at [831, 133] on span "Export PDF" at bounding box center [848, 131] width 13 height 13
click at [827, 128] on span "Export PDF" at bounding box center [817, 130] width 97 height 29
click at [821, 251] on span "Picking List PDF" at bounding box center [807, 252] width 100 height 23
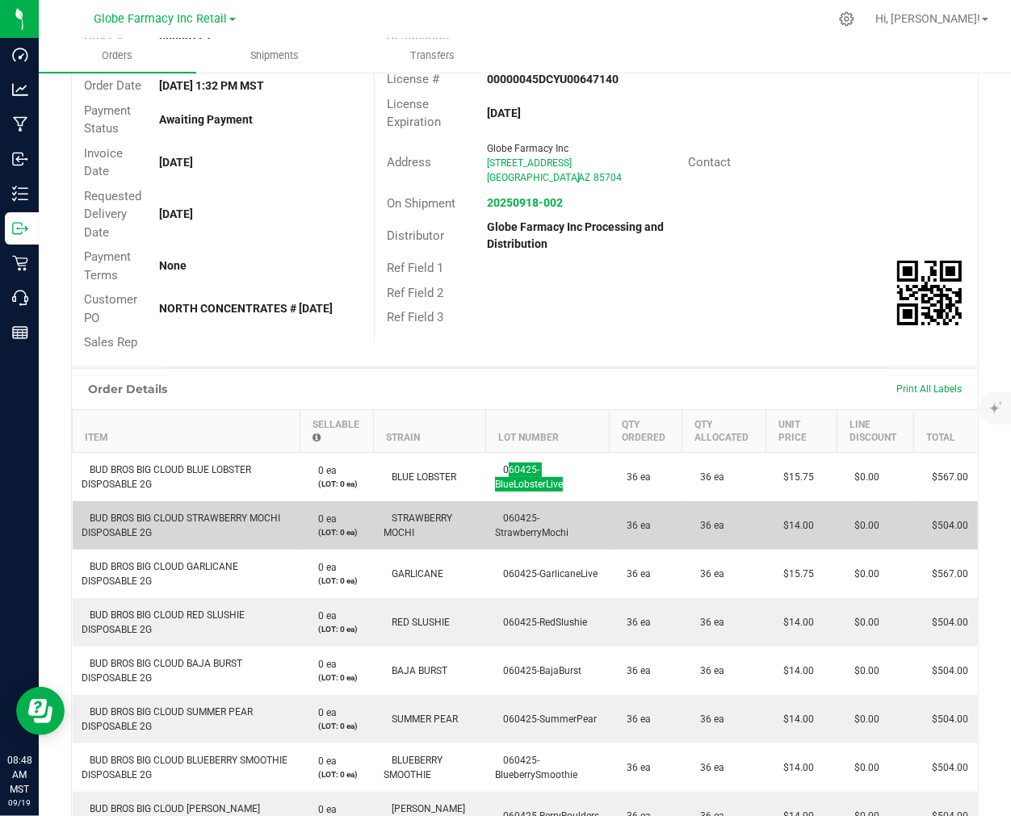
scroll to position [179, 0]
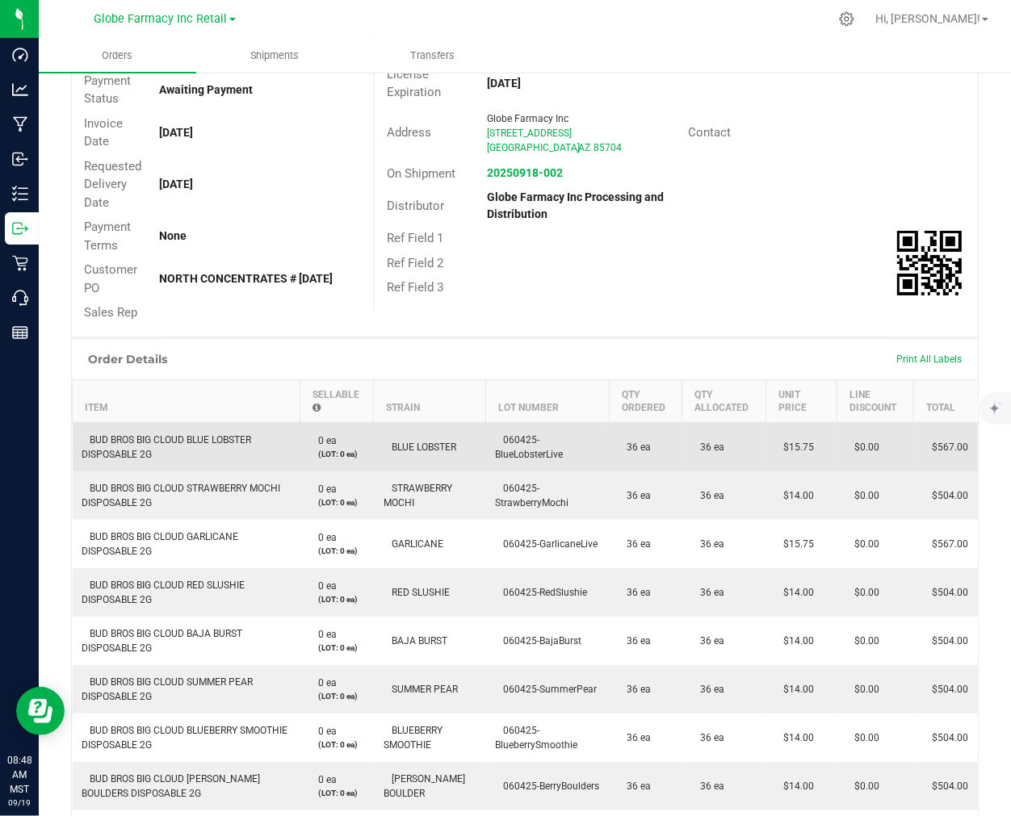
click at [782, 425] on td "$15.75" at bounding box center [801, 446] width 71 height 49
click at [794, 444] on span "$15.75" at bounding box center [794, 447] width 39 height 11
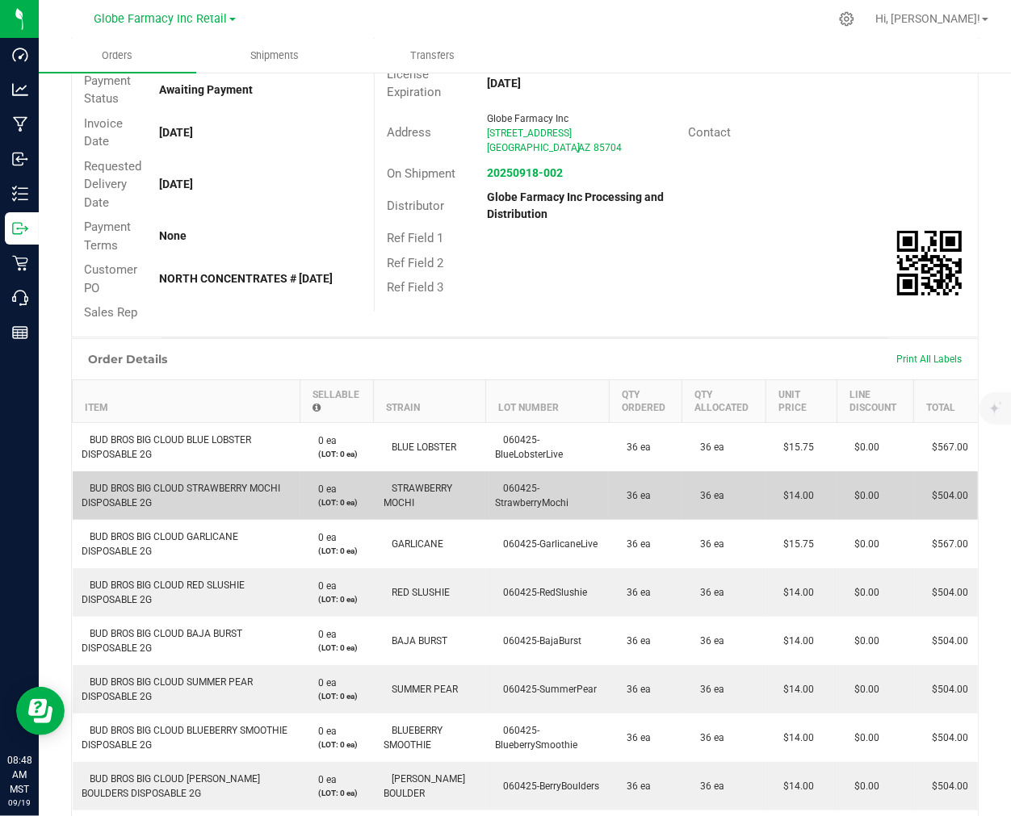
click at [797, 490] on span "$14.00" at bounding box center [794, 495] width 39 height 11
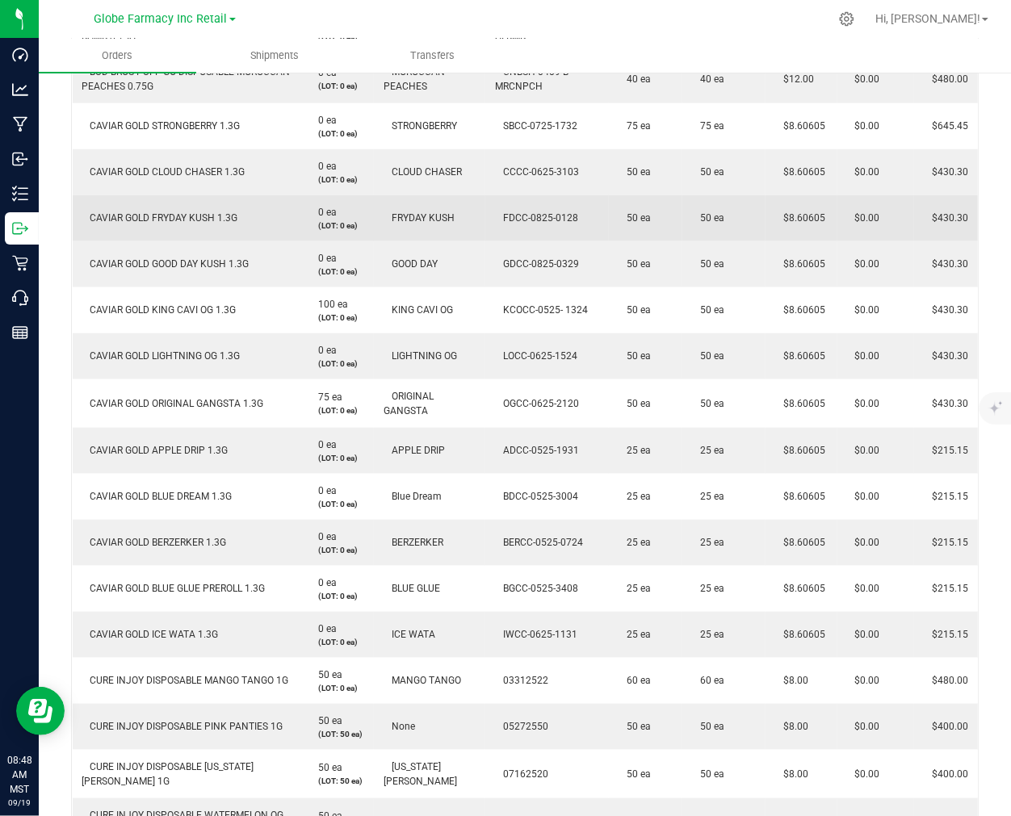
scroll to position [1077, 0]
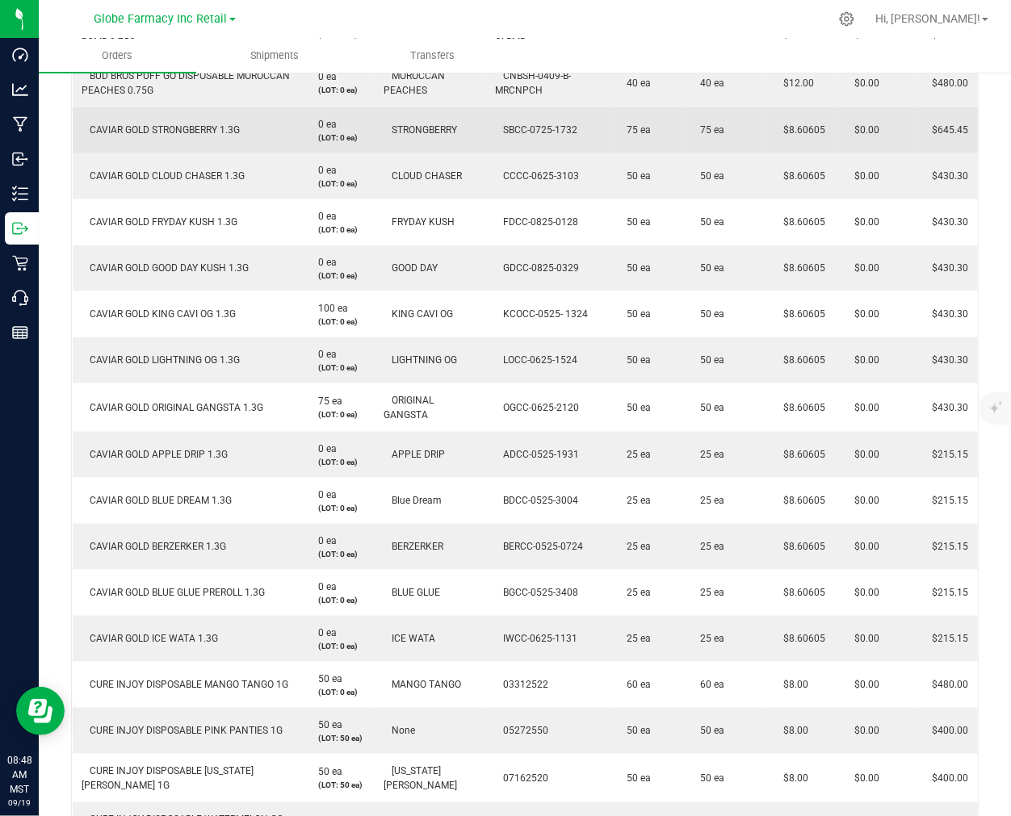
click at [160, 140] on td "CAVIAR GOLD STRONGBERRY 1.3G" at bounding box center [187, 130] width 228 height 46
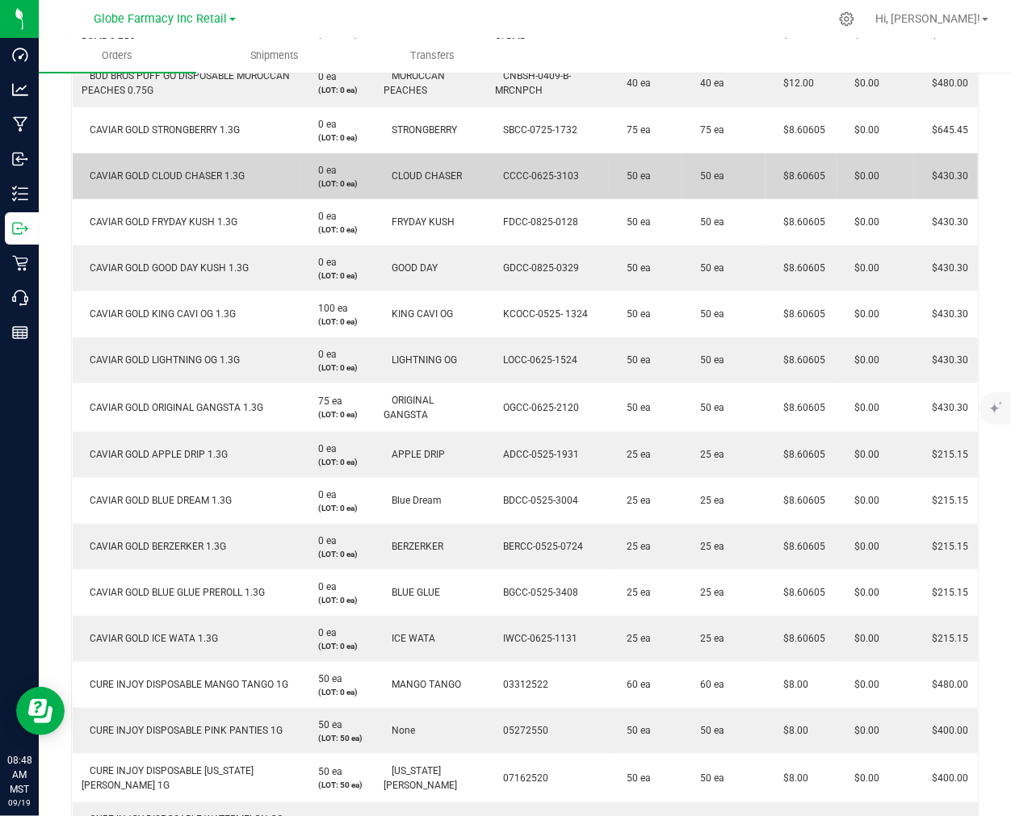
click at [94, 189] on td "CAVIAR GOLD CLOUD CHASER 1.3G" at bounding box center [187, 176] width 228 height 46
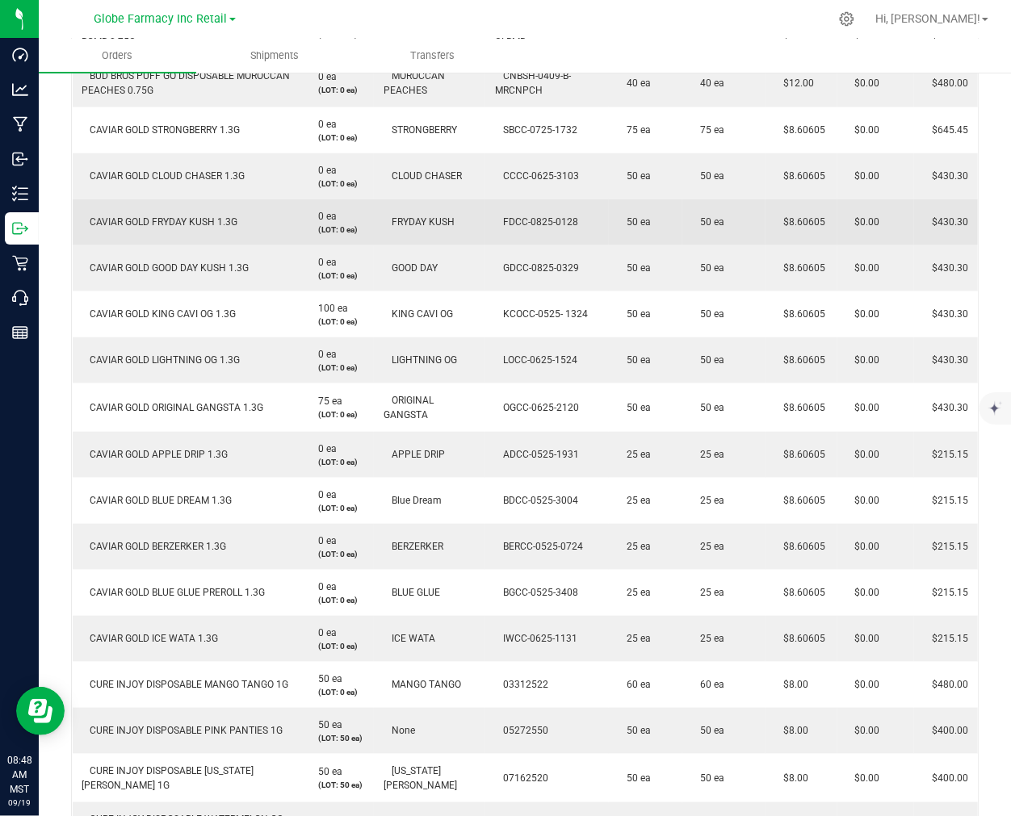
click at [133, 216] on span "CAVIAR GOLD FRYDAY KUSH 1.3G" at bounding box center [160, 221] width 156 height 11
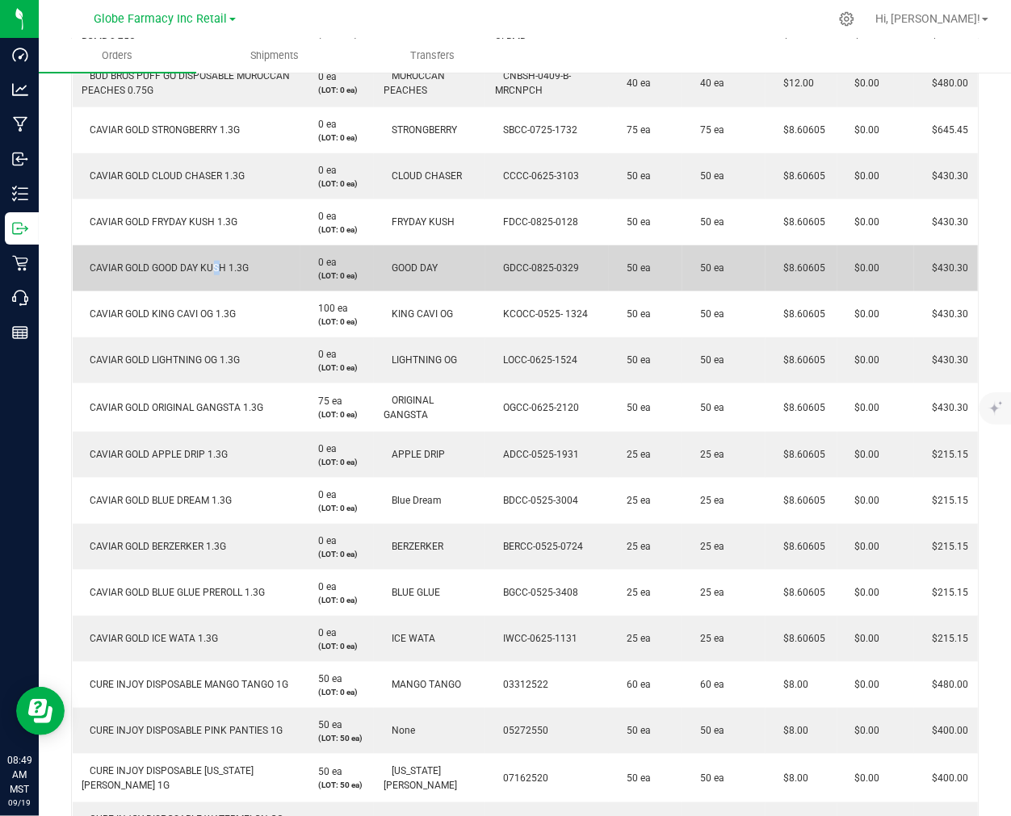
click at [210, 271] on span "CAVIAR GOLD GOOD DAY KUSH 1.3G" at bounding box center [165, 267] width 167 height 11
click at [208, 271] on span "CAVIAR GOLD GOOD DAY KUSH 1.3G" at bounding box center [165, 267] width 167 height 11
click at [228, 270] on span "CAVIAR GOLD GOOD DAY KUSH 1.3G" at bounding box center [165, 267] width 167 height 11
click at [227, 270] on span "CAVIAR GOLD GOOD DAY KUSH 1.3G" at bounding box center [165, 267] width 167 height 11
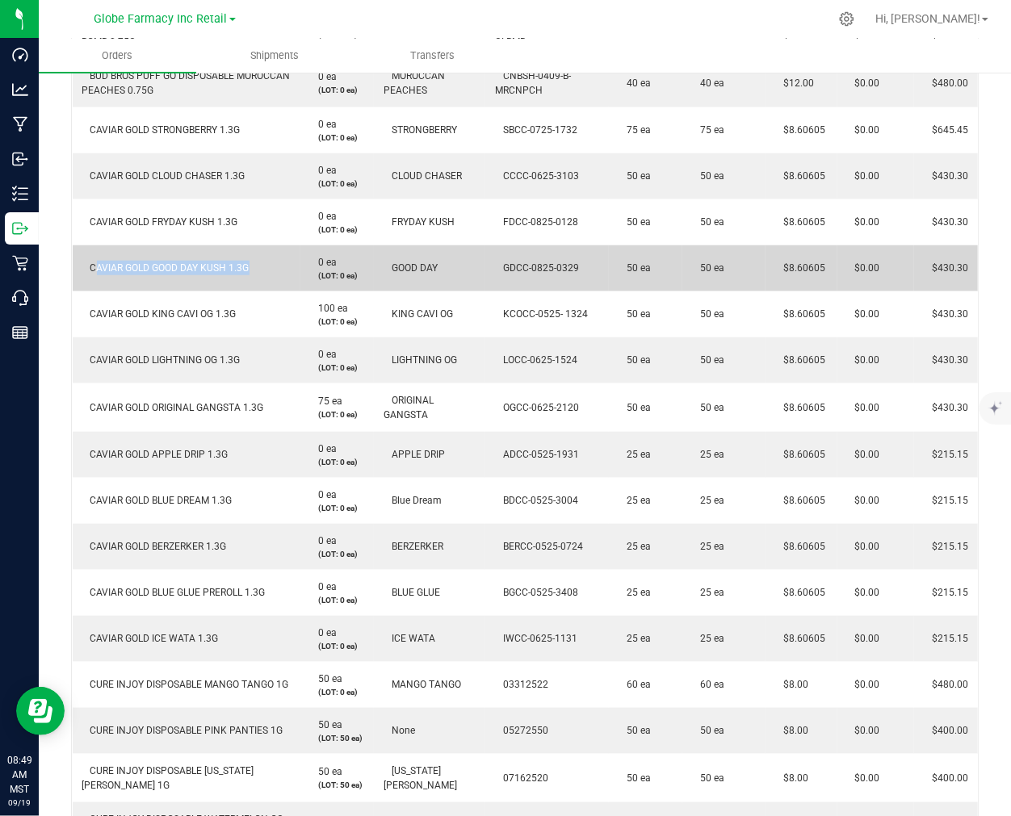
click at [227, 270] on span "CAVIAR GOLD GOOD DAY KUSH 1.3G" at bounding box center [165, 267] width 167 height 11
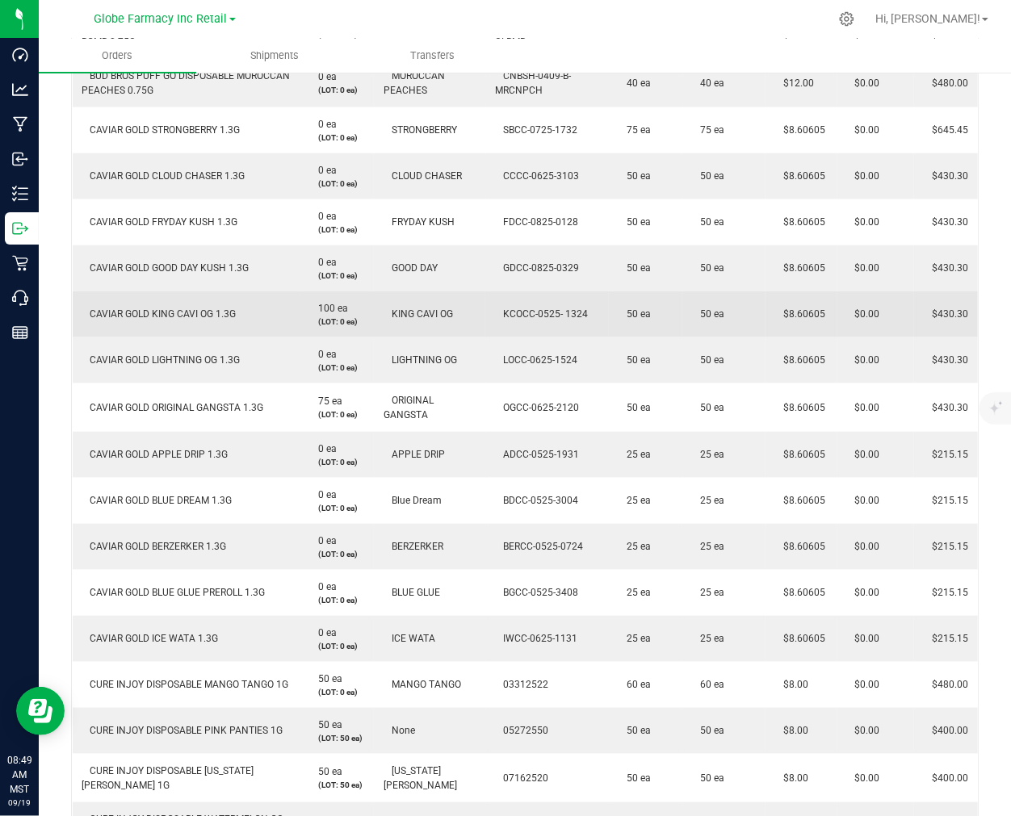
click at [128, 317] on span "CAVIAR GOLD KING CAVI OG 1.3G" at bounding box center [159, 314] width 154 height 11
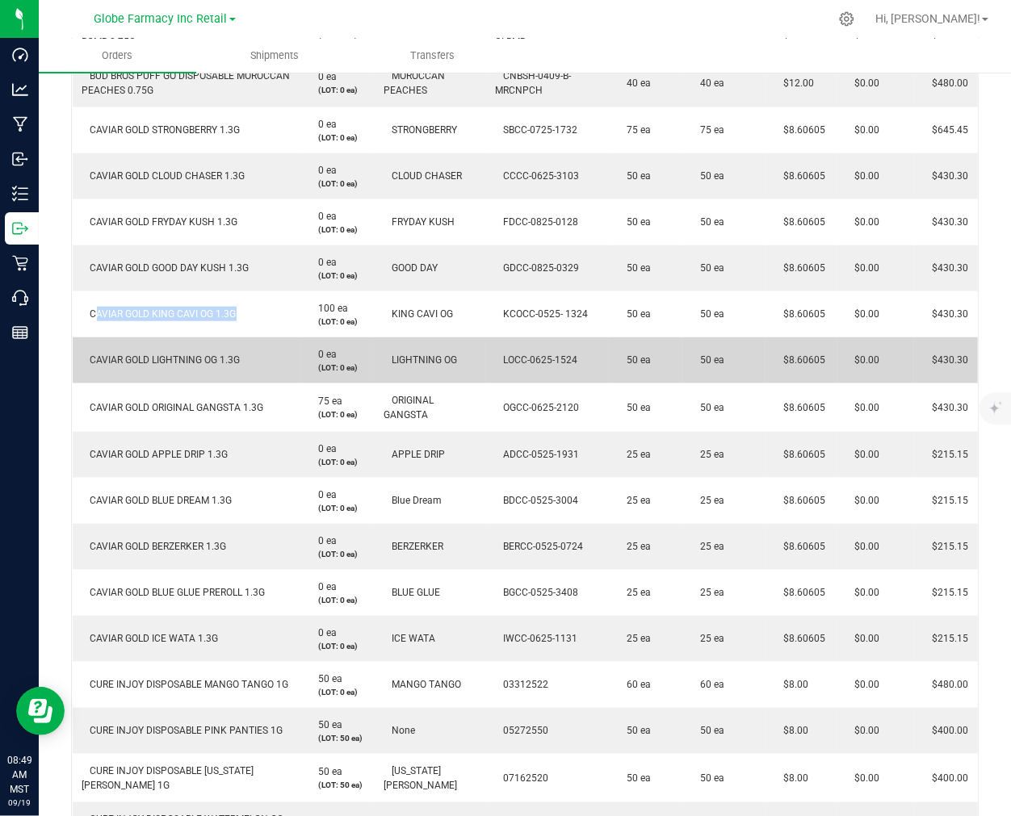
click at [132, 358] on span "CAVIAR GOLD LIGHTNING OG 1.3G" at bounding box center [161, 360] width 158 height 11
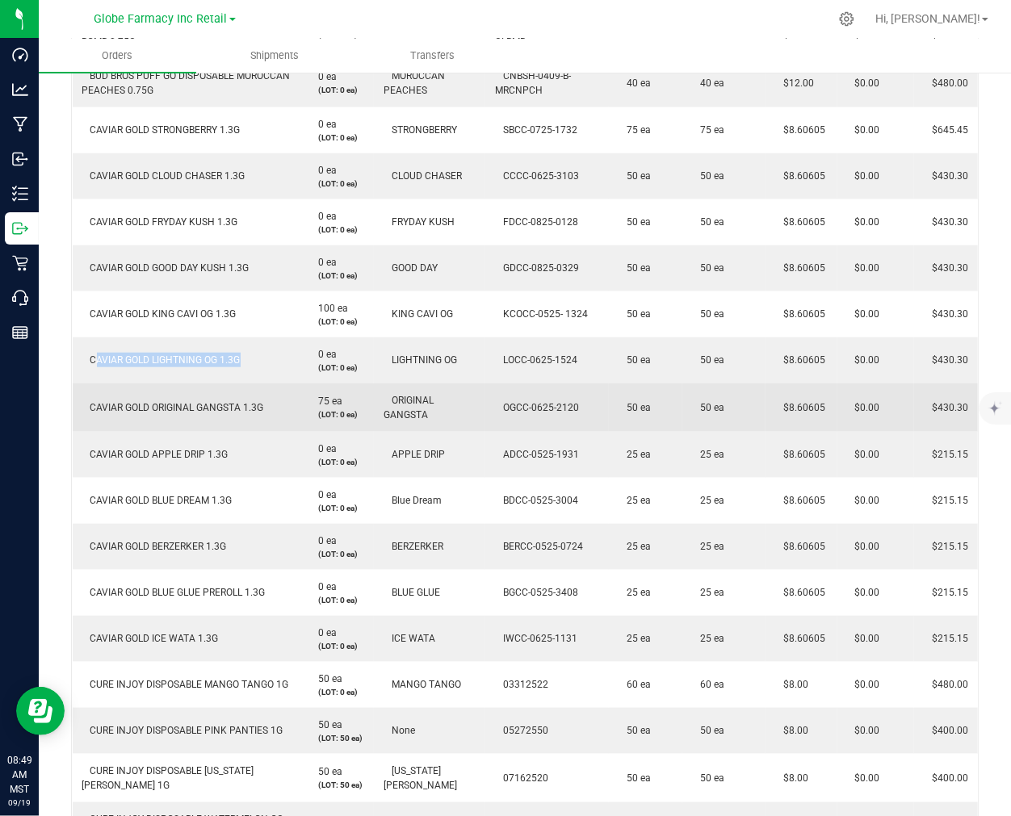
click at [128, 417] on td "CAVIAR GOLD ORIGINAL GANGSTA 1.3G" at bounding box center [187, 408] width 228 height 48
click at [128, 413] on td "CAVIAR GOLD ORIGINAL GANGSTA 1.3G" at bounding box center [187, 408] width 228 height 48
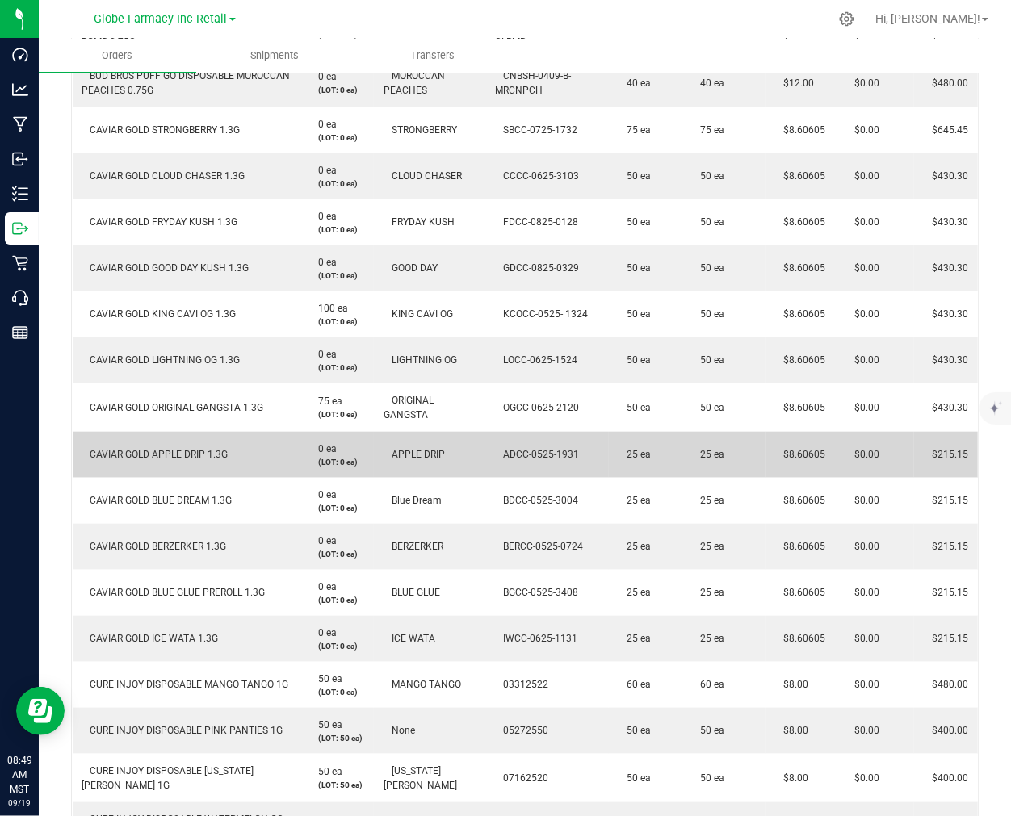
click at [132, 454] on span "CAVIAR GOLD APPLE DRIP 1.3G" at bounding box center [155, 454] width 146 height 11
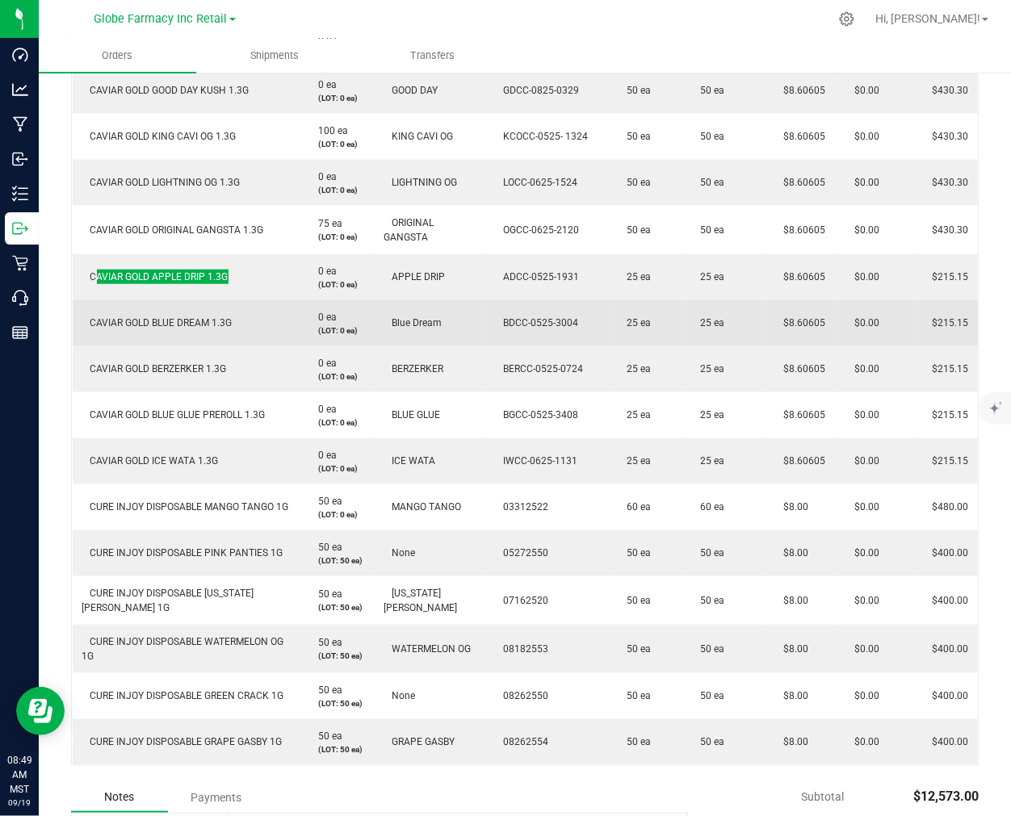
scroll to position [1256, 0]
click at [144, 316] on span "CAVIAR GOLD BLUE DREAM 1.3G" at bounding box center [157, 321] width 150 height 11
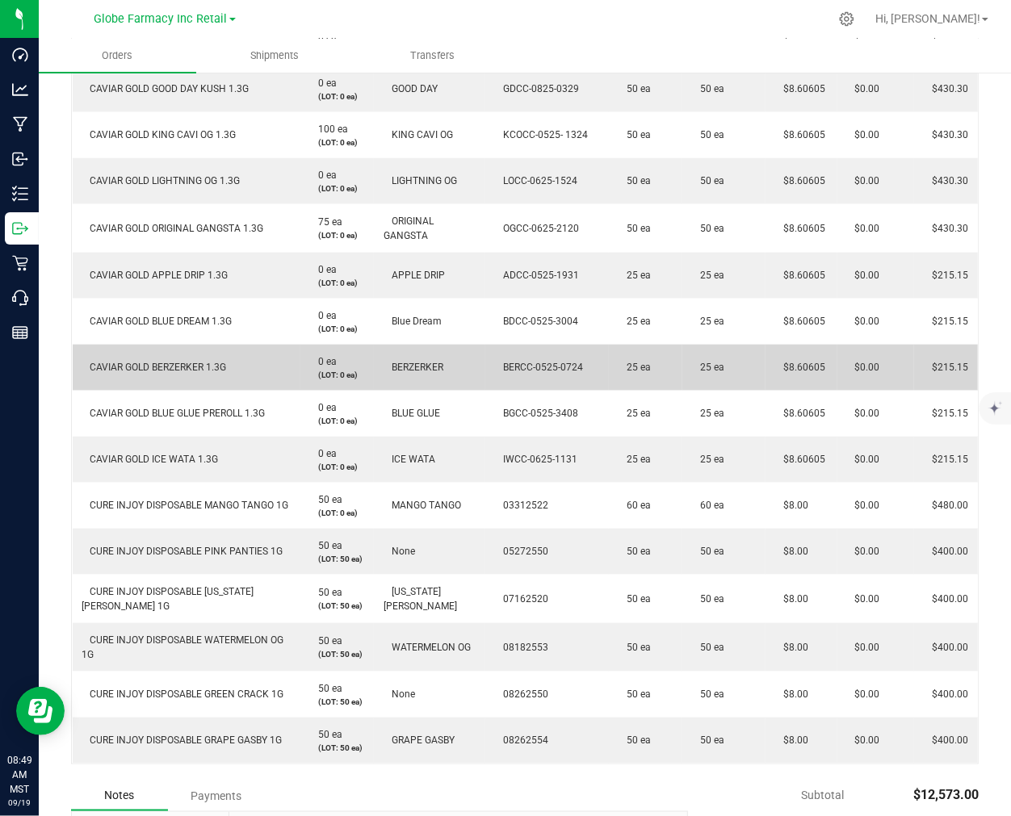
click at [176, 358] on td "CAVIAR GOLD BERZERKER 1.3G" at bounding box center [187, 368] width 228 height 46
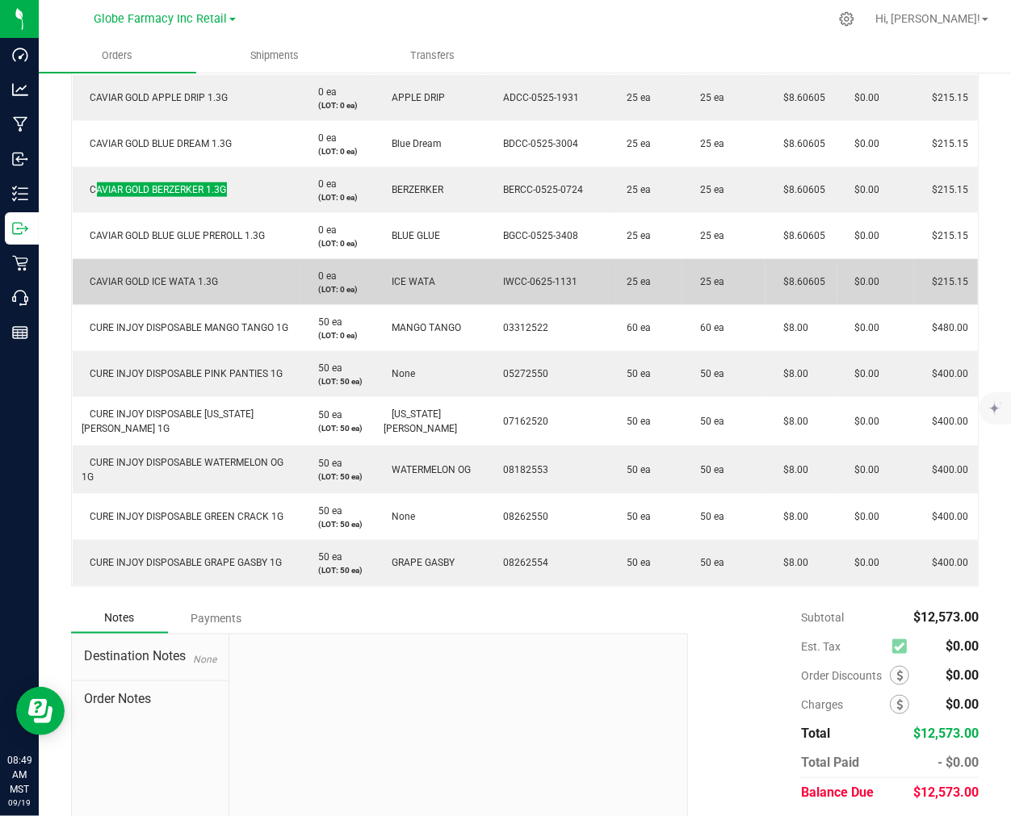
scroll to position [1435, 0]
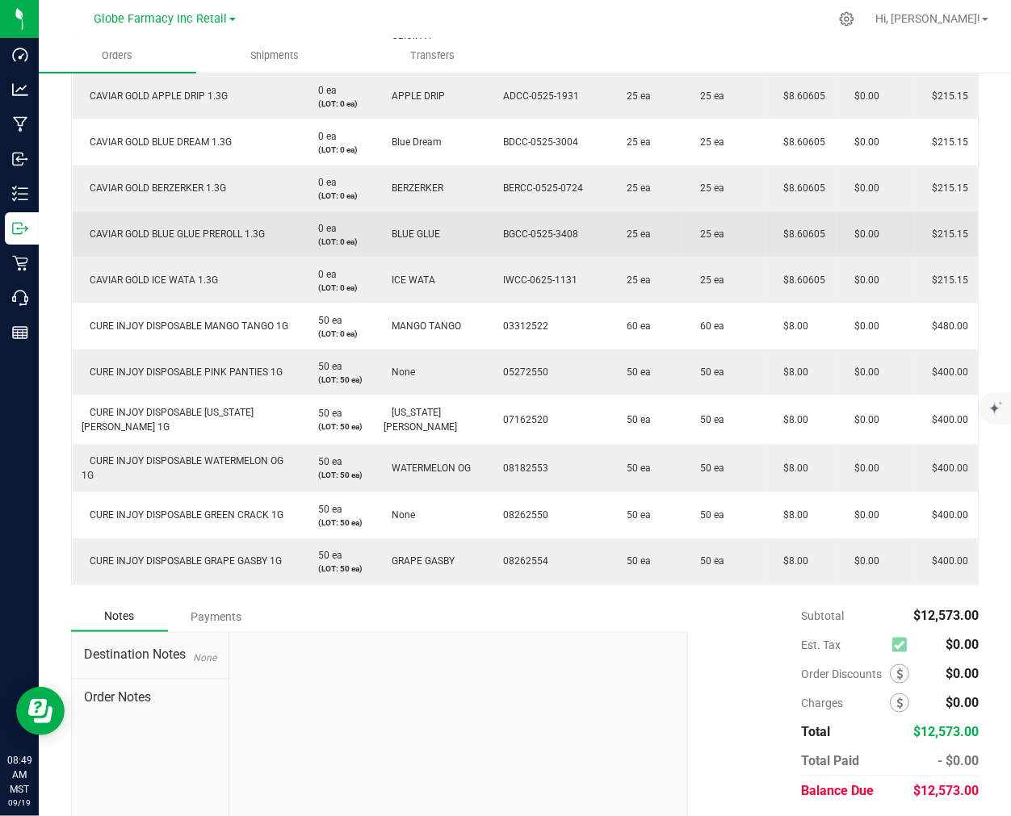
click at [198, 235] on span "CAVIAR GOLD BLUE GLUE PREROLL 1.3G" at bounding box center [173, 234] width 183 height 11
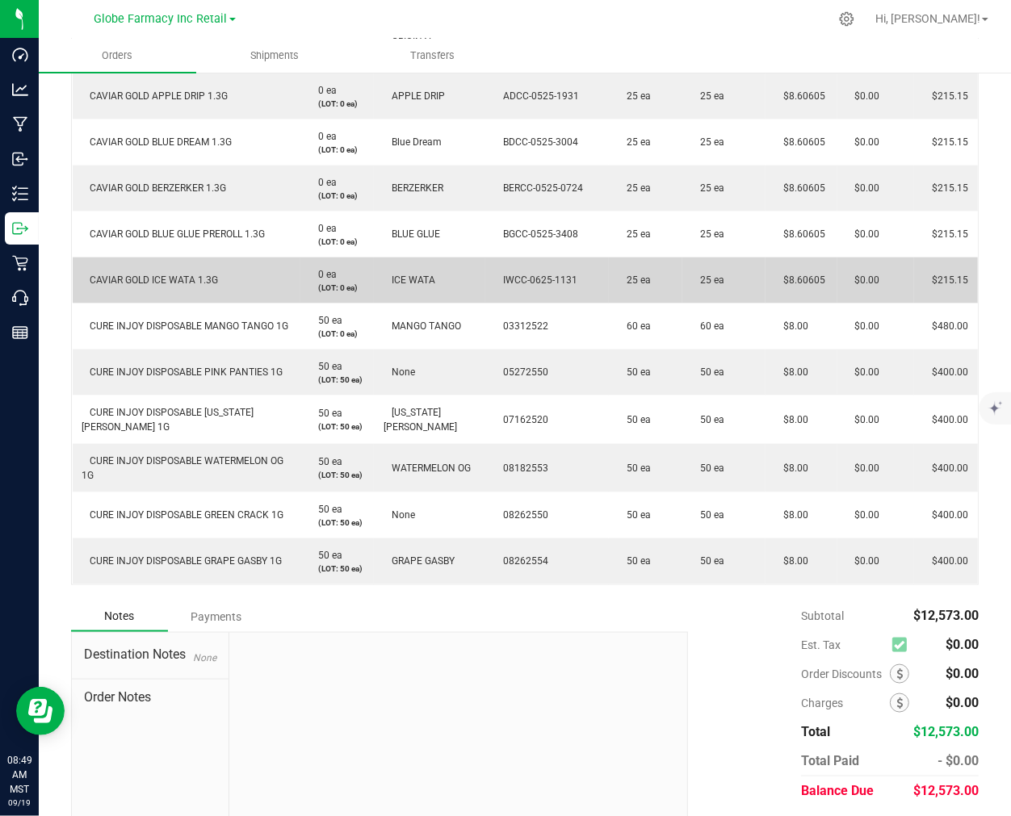
click at [176, 286] on td "CAVIAR GOLD ICE WATA 1.3G" at bounding box center [187, 281] width 228 height 46
click at [176, 283] on span "CAVIAR GOLD ICE WATA 1.3G" at bounding box center [150, 280] width 136 height 11
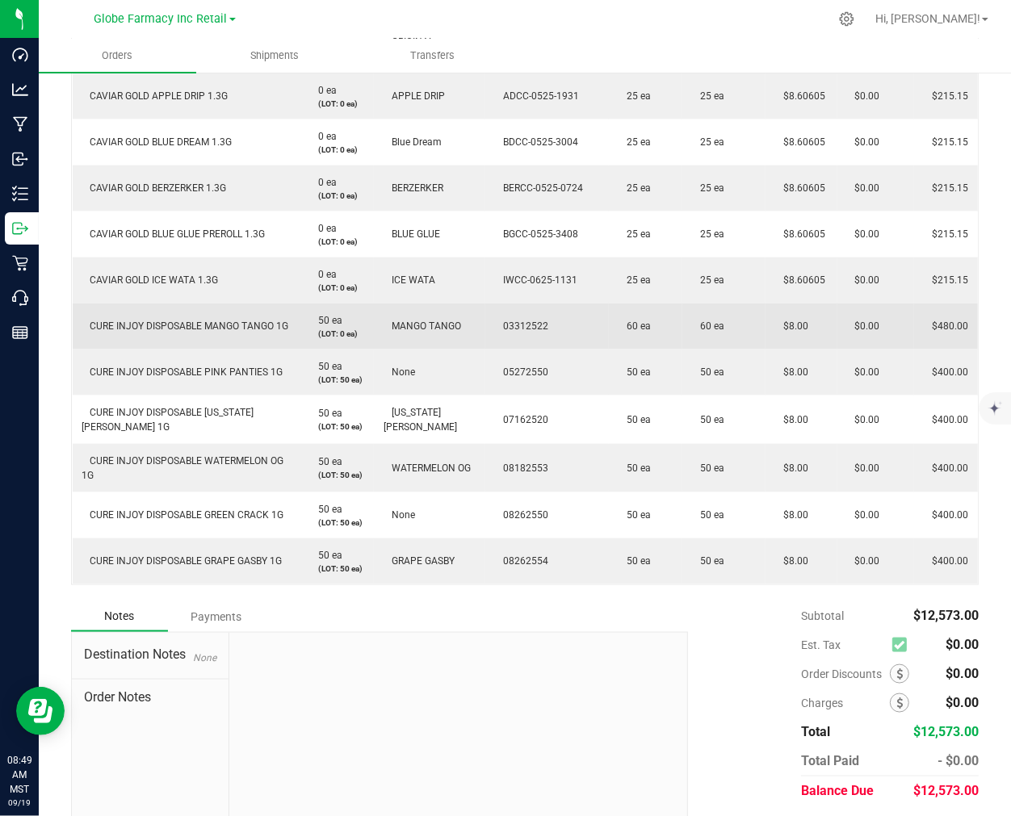
click at [243, 325] on td "CURE INJOY DISPOSABLE MANGO TANGO 1G" at bounding box center [187, 327] width 228 height 46
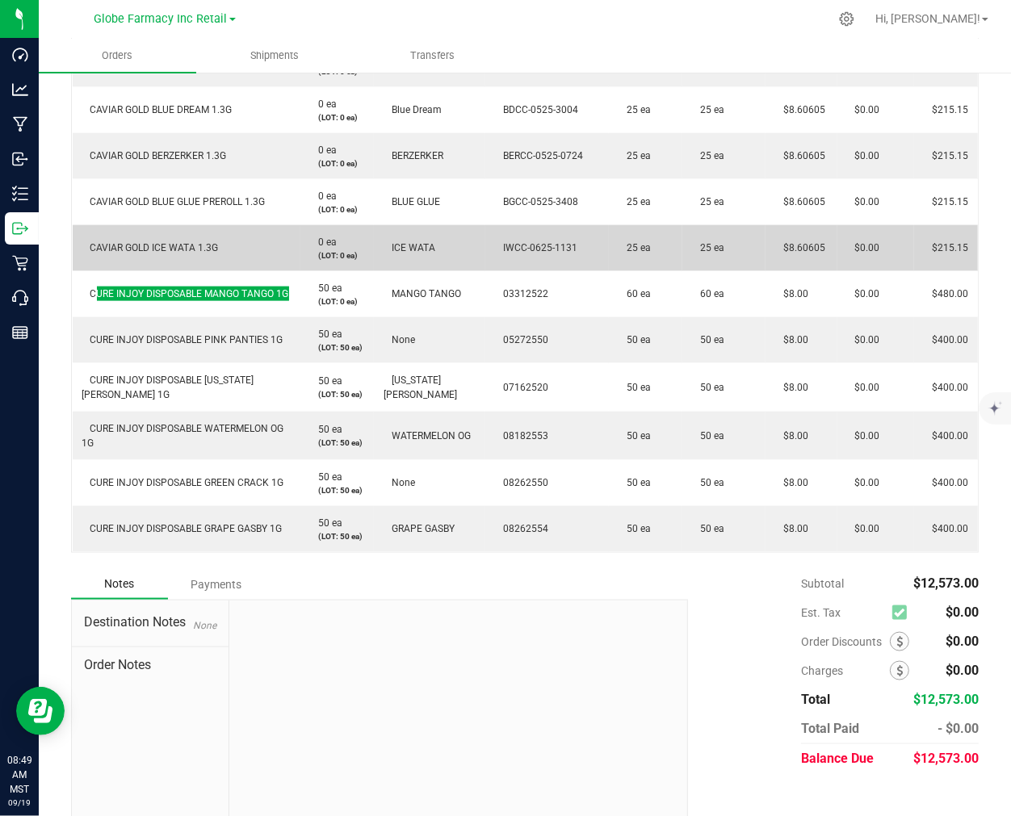
scroll to position [1486, 0]
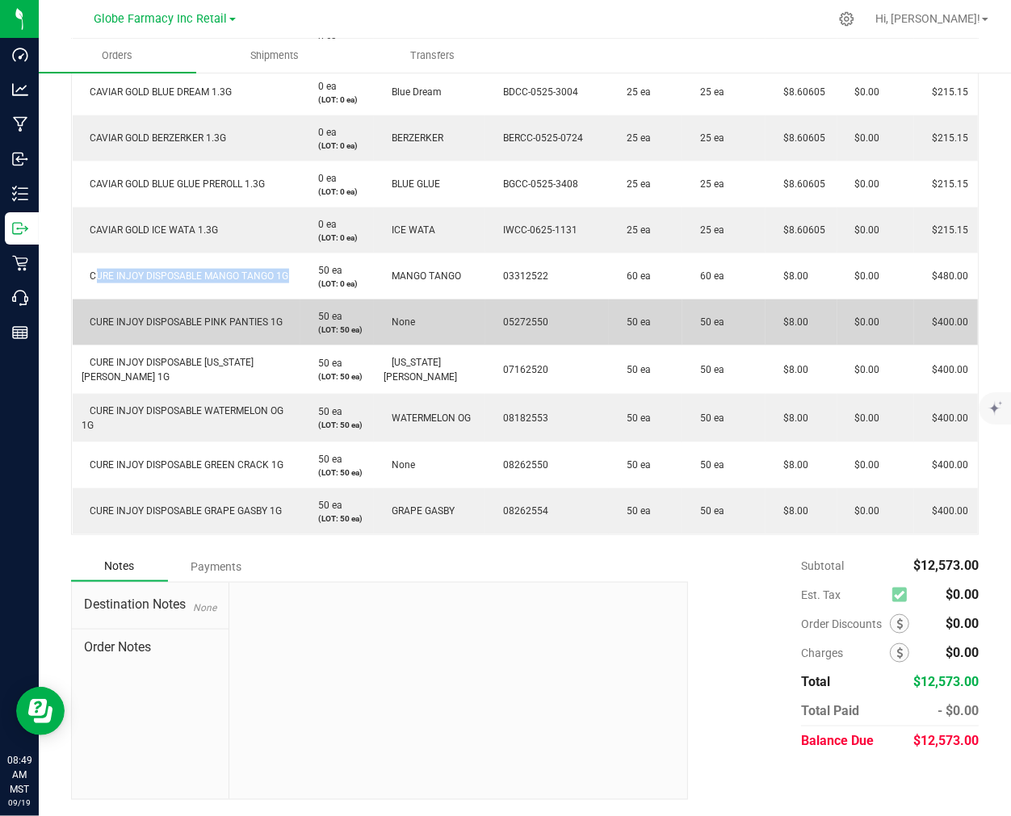
click at [174, 331] on td "CURE INJOY DISPOSABLE PINK PANTIES 1G" at bounding box center [187, 323] width 228 height 46
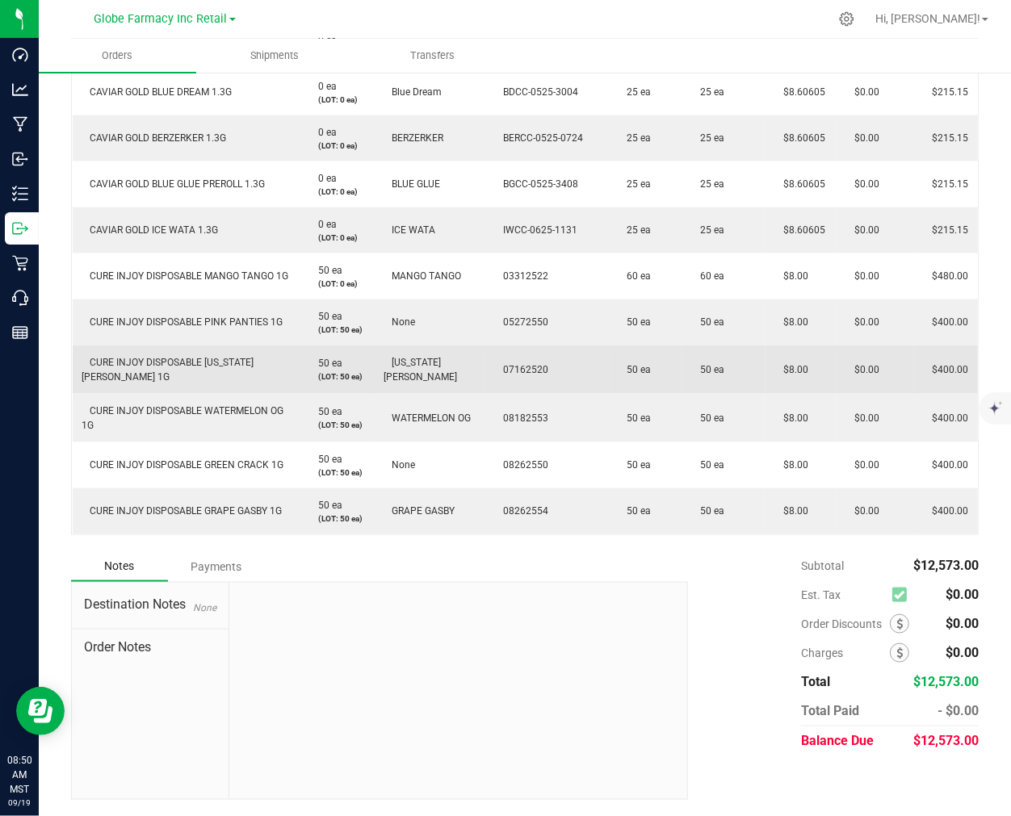
click at [231, 359] on span "CURE INJOY DISPOSABLE [US_STATE][PERSON_NAME] 1G" at bounding box center [168, 370] width 172 height 26
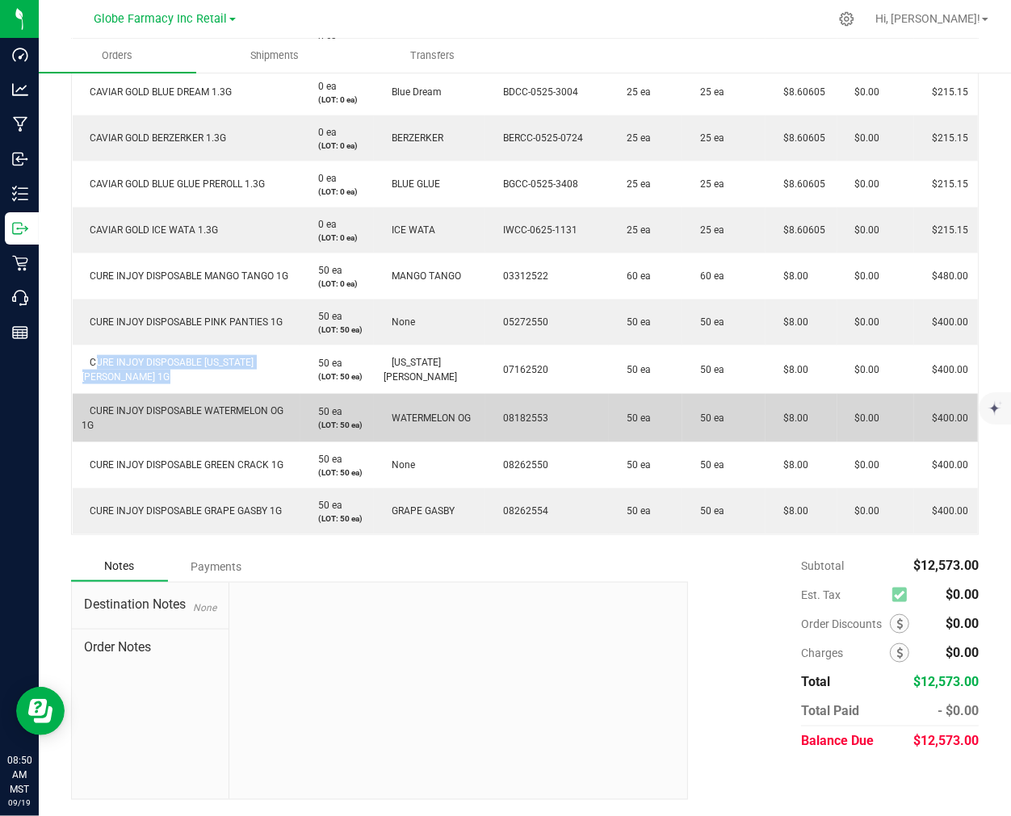
click at [199, 413] on span "CURE INJOY DISPOSABLE WATERMELON OG 1G" at bounding box center [183, 418] width 202 height 26
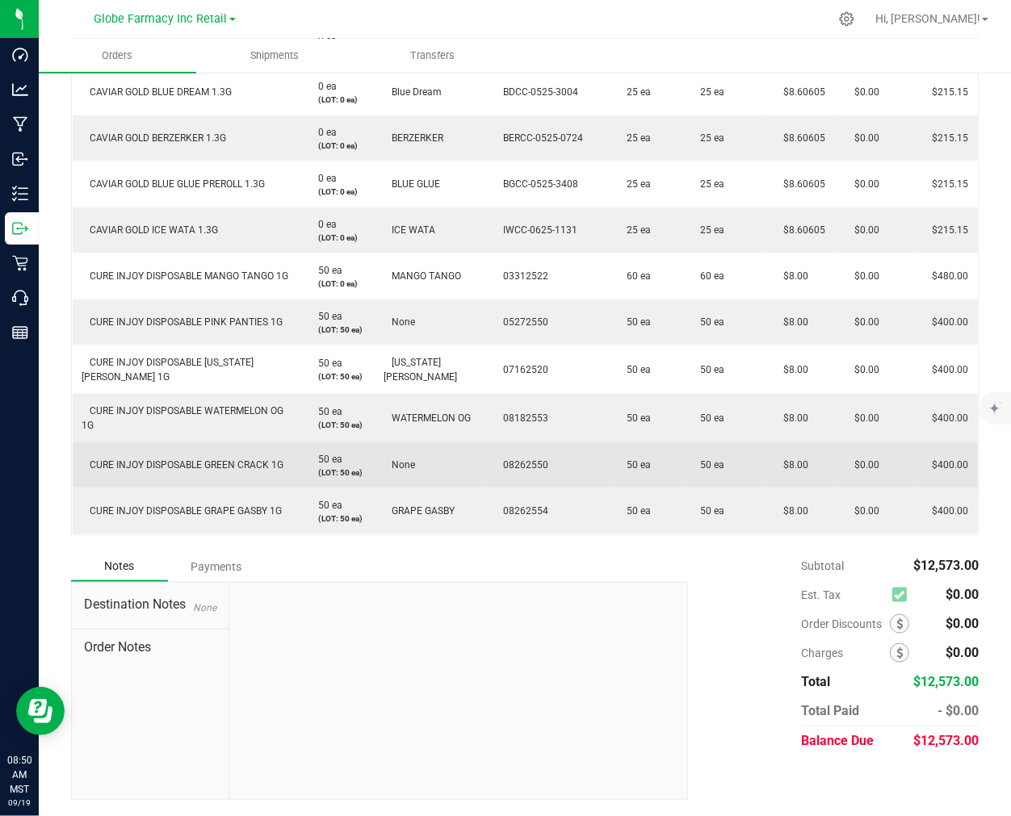
click at [151, 475] on td "CURE INJOY DISPOSABLE GREEN CRACK 1G" at bounding box center [187, 466] width 228 height 46
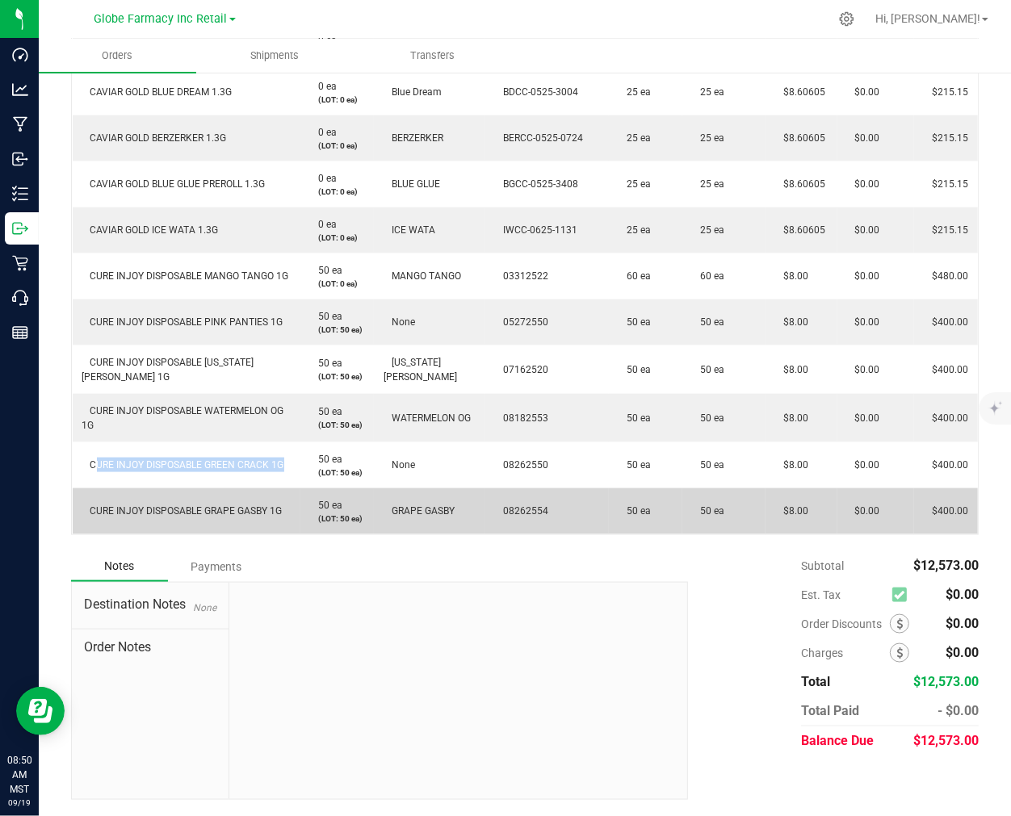
click at [205, 513] on span "CURE INJOY DISPOSABLE GRAPE GASBY 1G" at bounding box center [182, 511] width 200 height 11
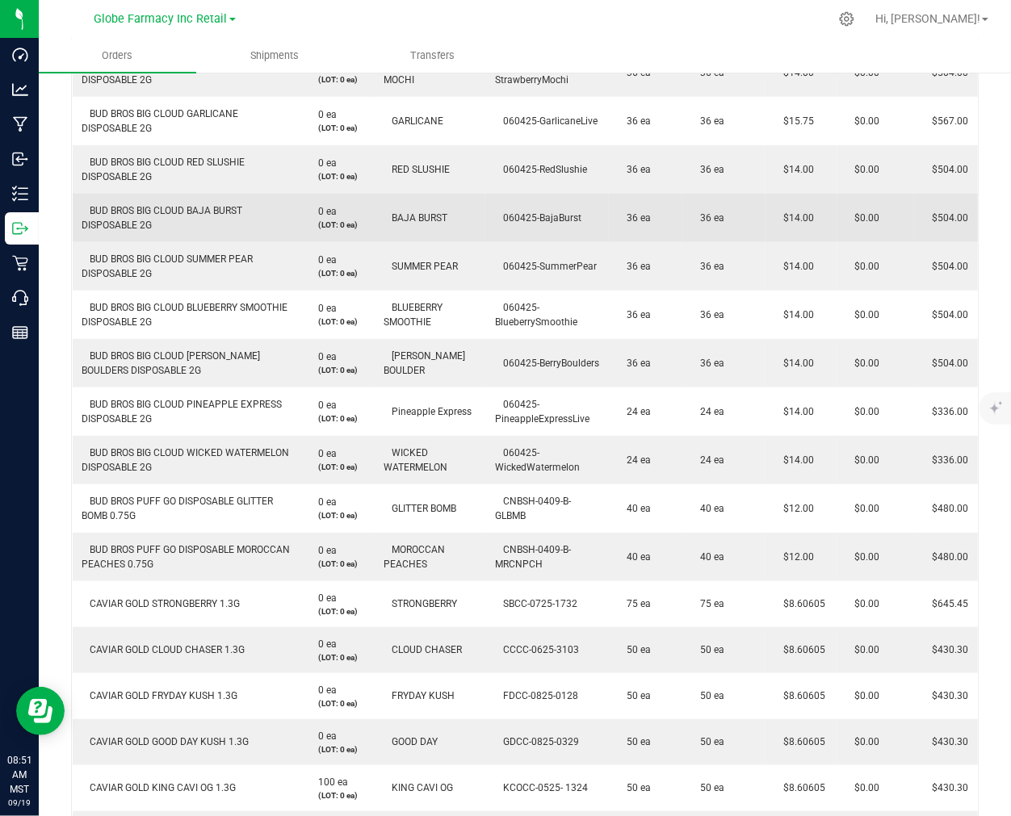
scroll to position [498, 0]
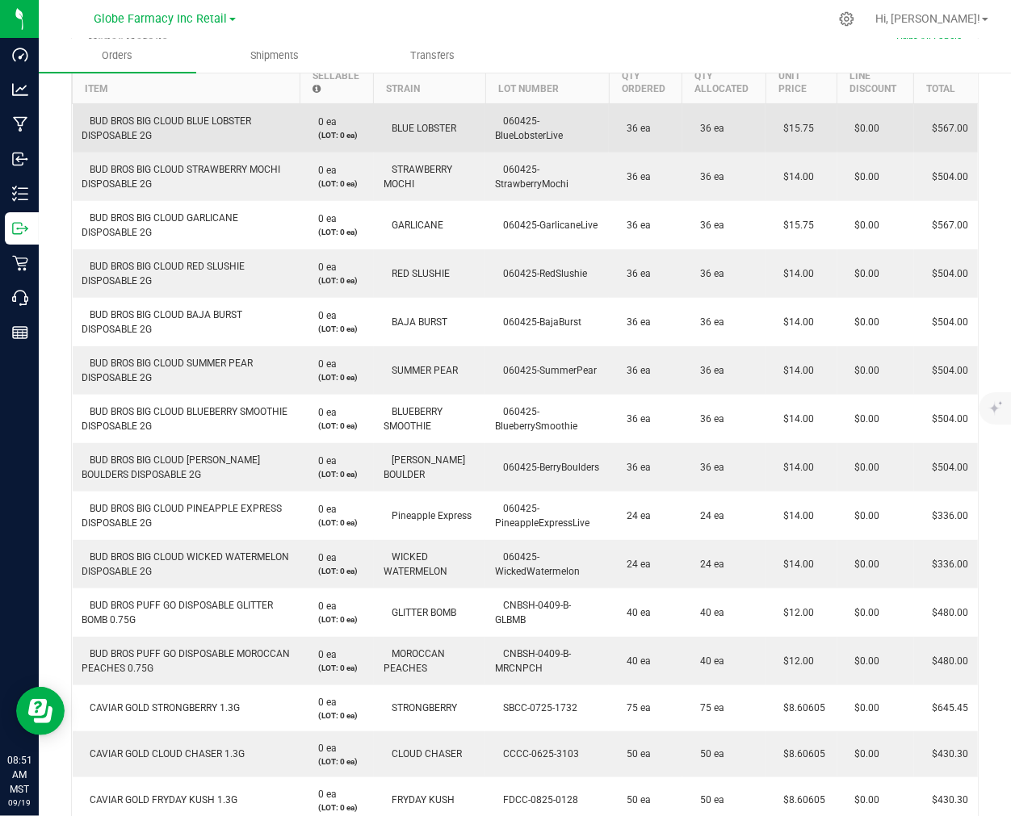
click at [791, 124] on span "$15.75" at bounding box center [794, 128] width 39 height 11
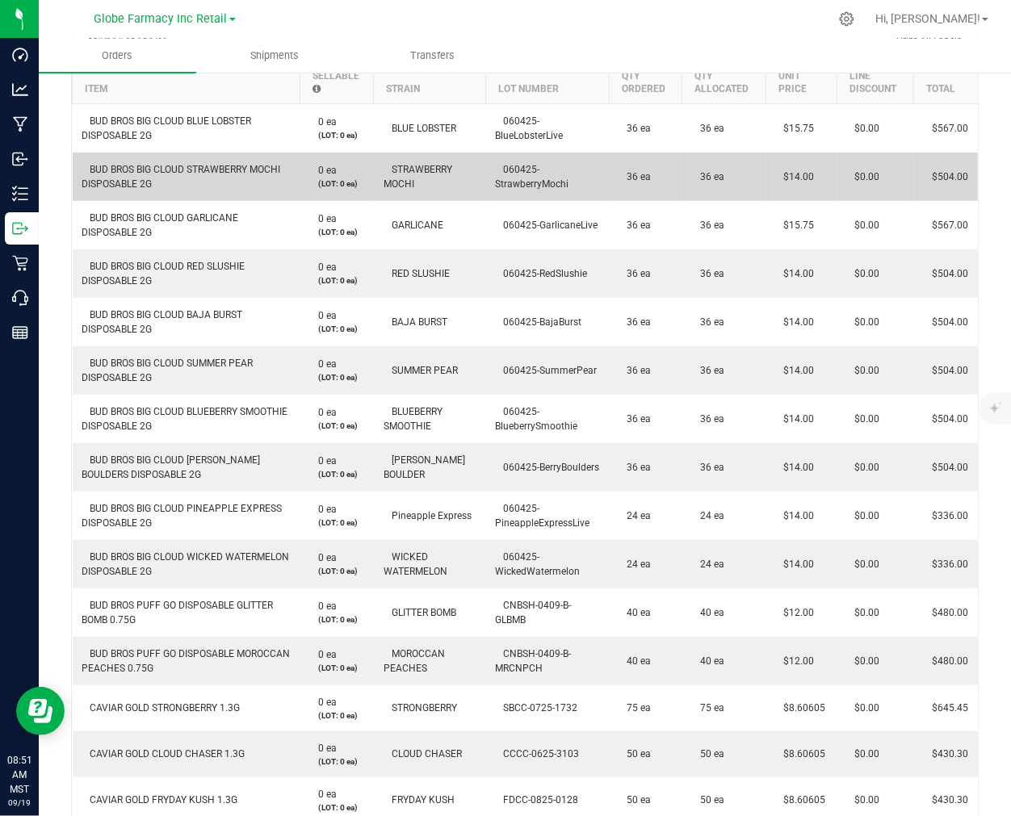
click at [795, 180] on span "$14.00" at bounding box center [794, 176] width 39 height 11
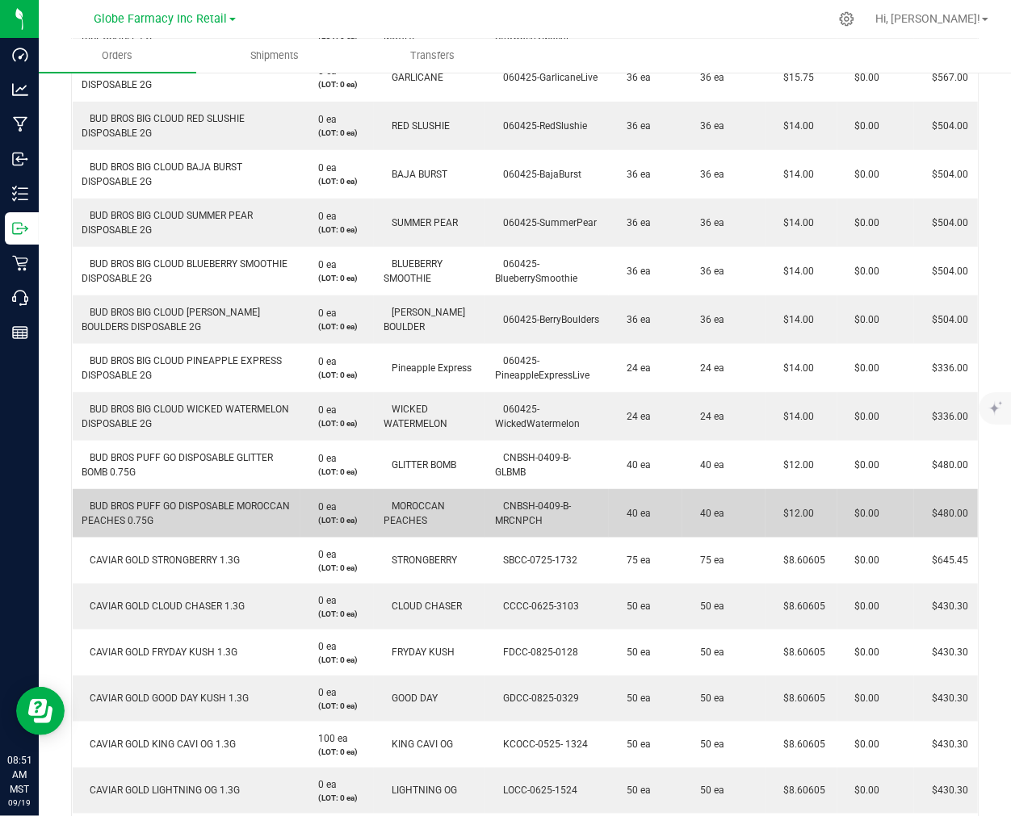
scroll to position [678, 0]
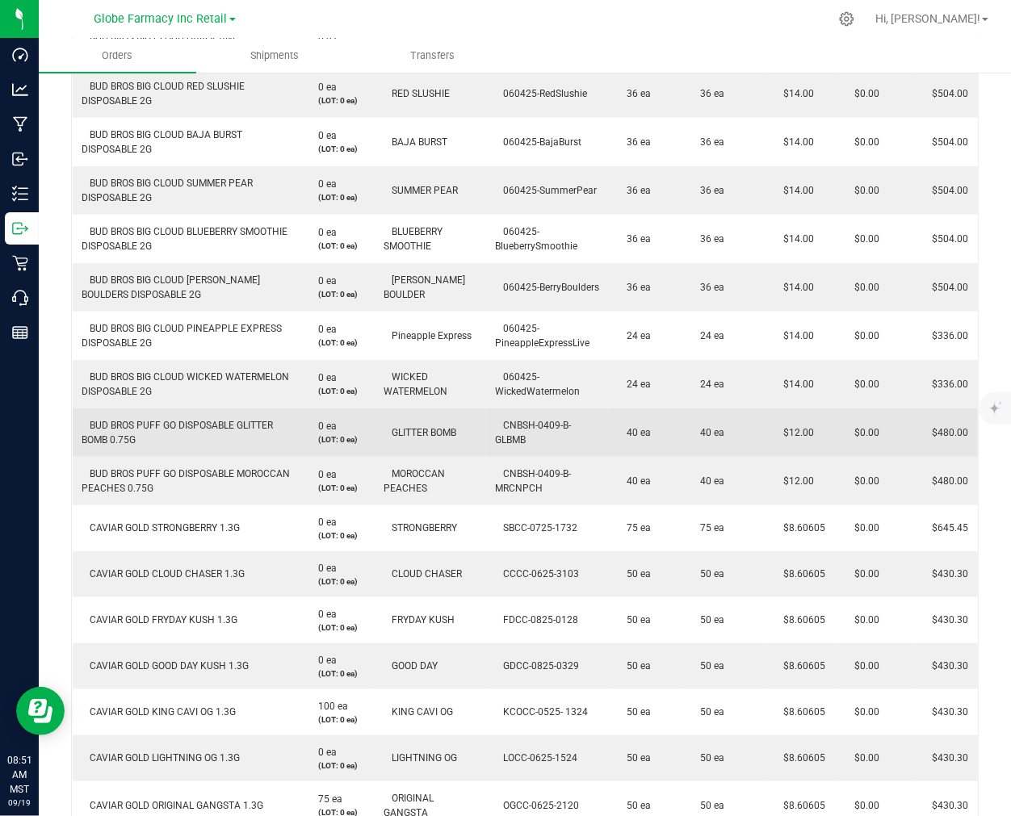
click at [792, 429] on span "$12.00" at bounding box center [794, 432] width 39 height 11
click at [787, 430] on span "$12.00" at bounding box center [794, 432] width 39 height 11
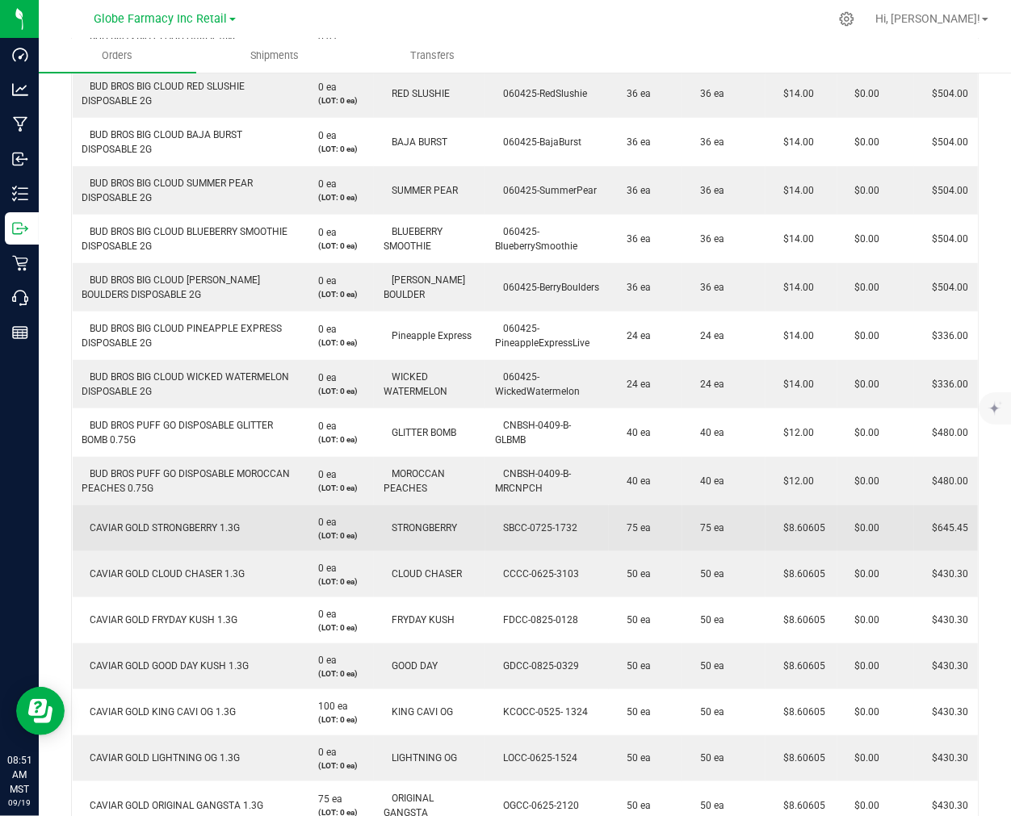
click at [795, 525] on span "$8.60605" at bounding box center [800, 528] width 50 height 11
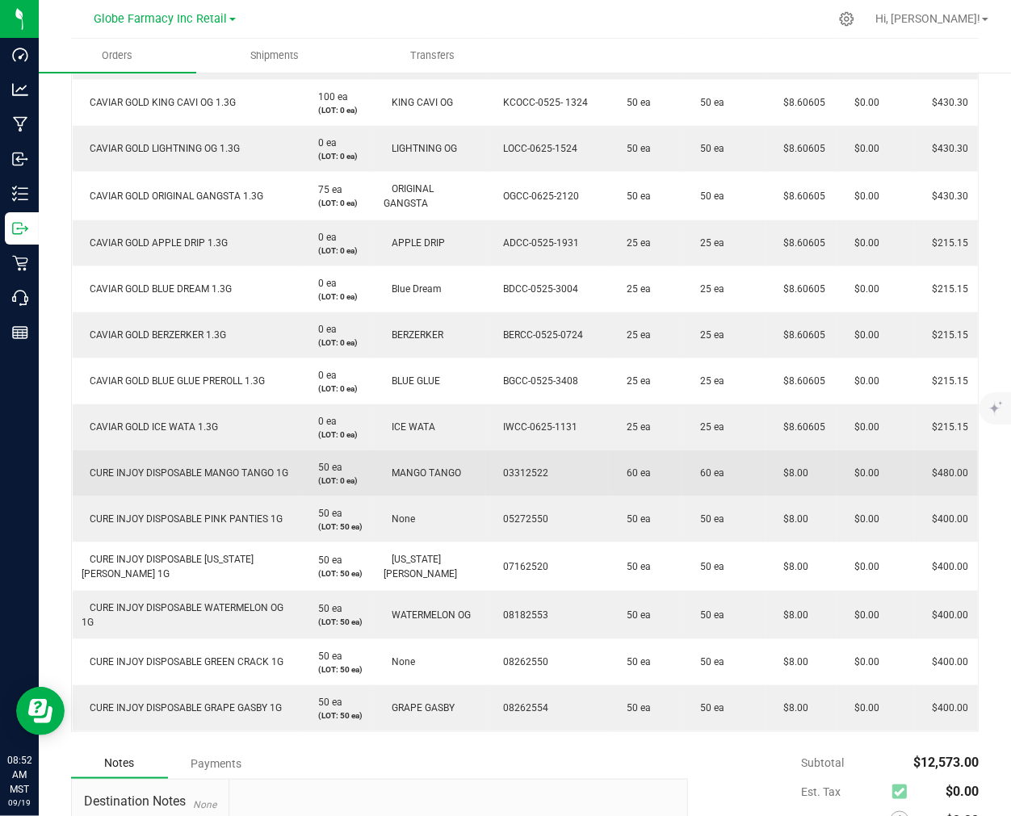
scroll to position [1396, 0]
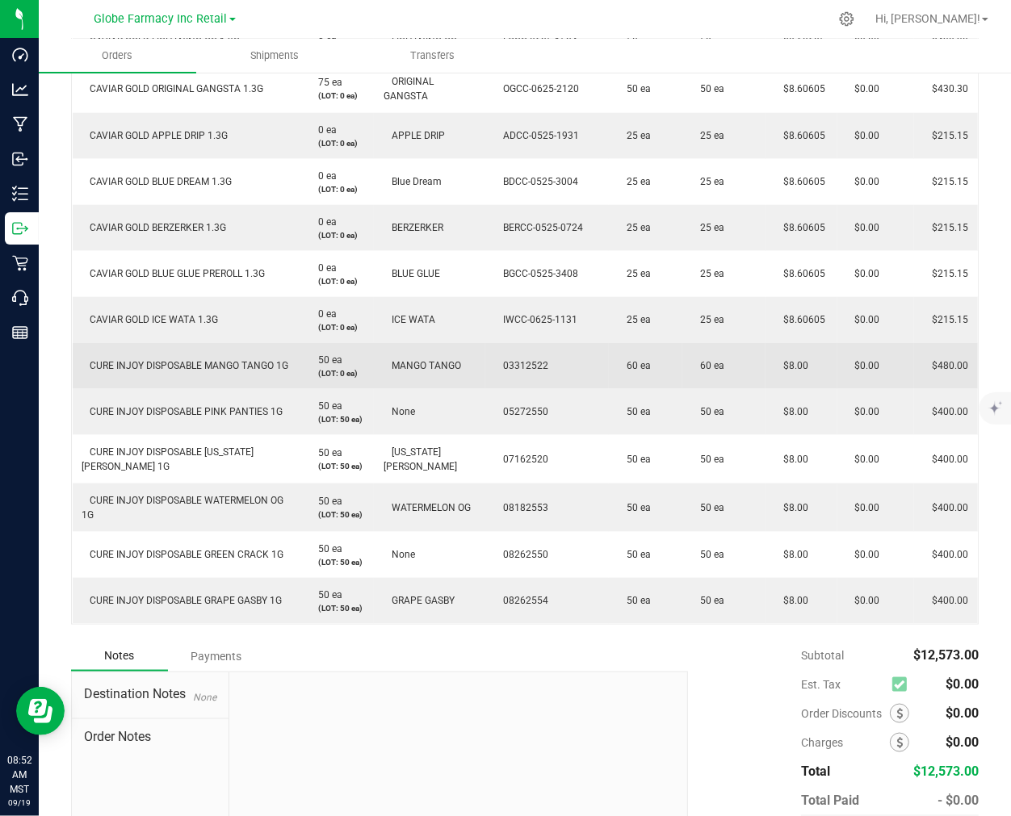
click at [790, 358] on td "$8.00" at bounding box center [801, 366] width 71 height 46
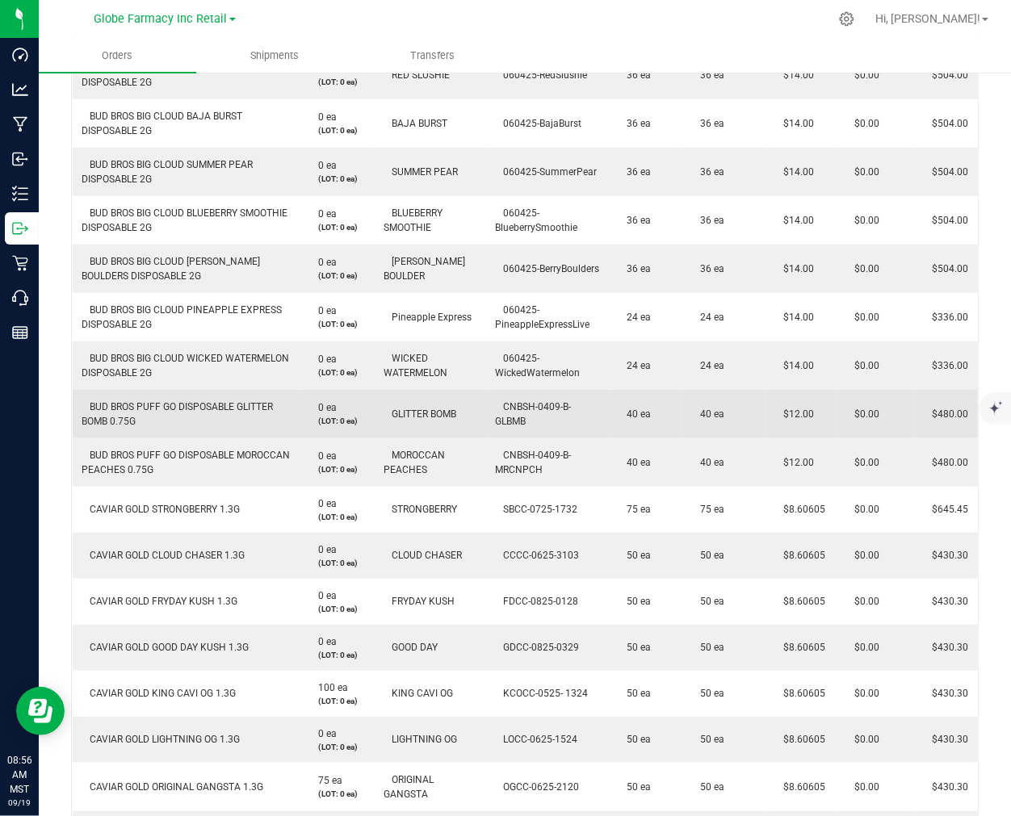
scroll to position [409, 0]
